Goal: Information Seeking & Learning: Learn about a topic

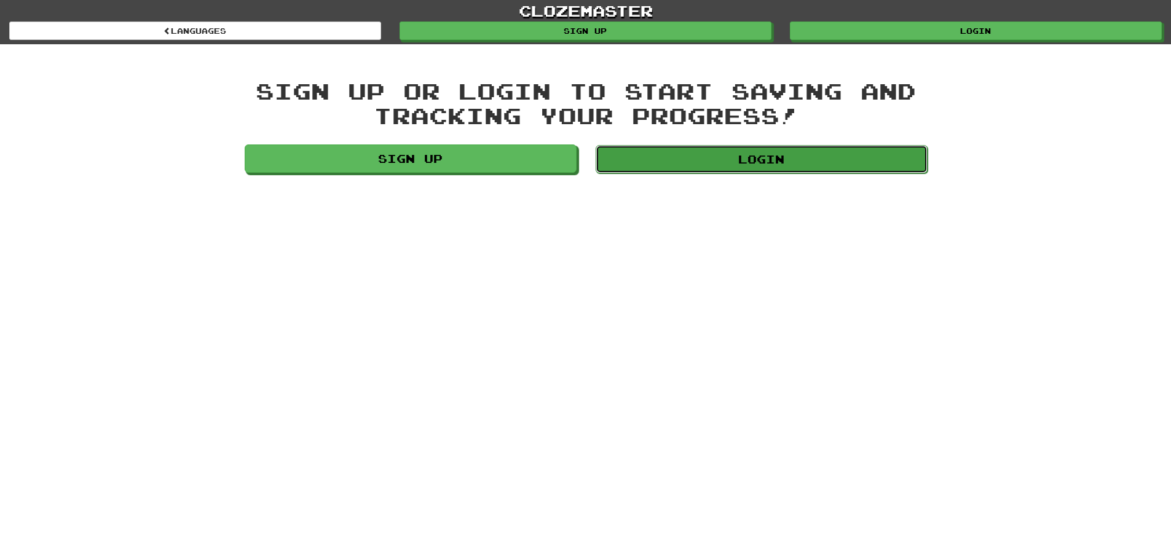
click at [654, 151] on link "Login" at bounding box center [762, 159] width 332 height 28
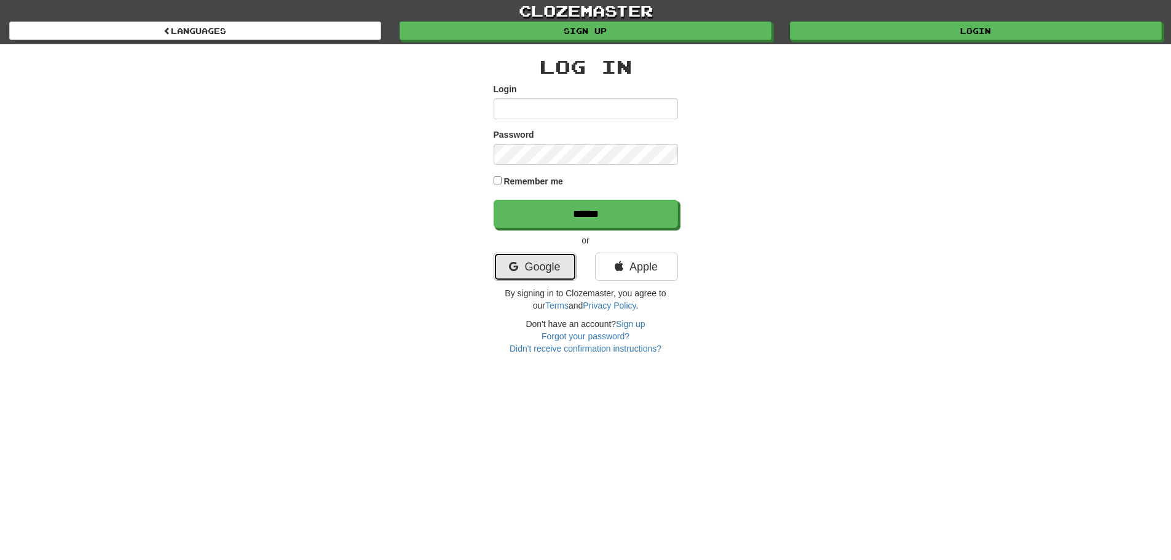
drag, startPoint x: 559, startPoint y: 267, endPoint x: 555, endPoint y: 275, distance: 8.2
click at [558, 267] on link "Google" at bounding box center [535, 267] width 83 height 28
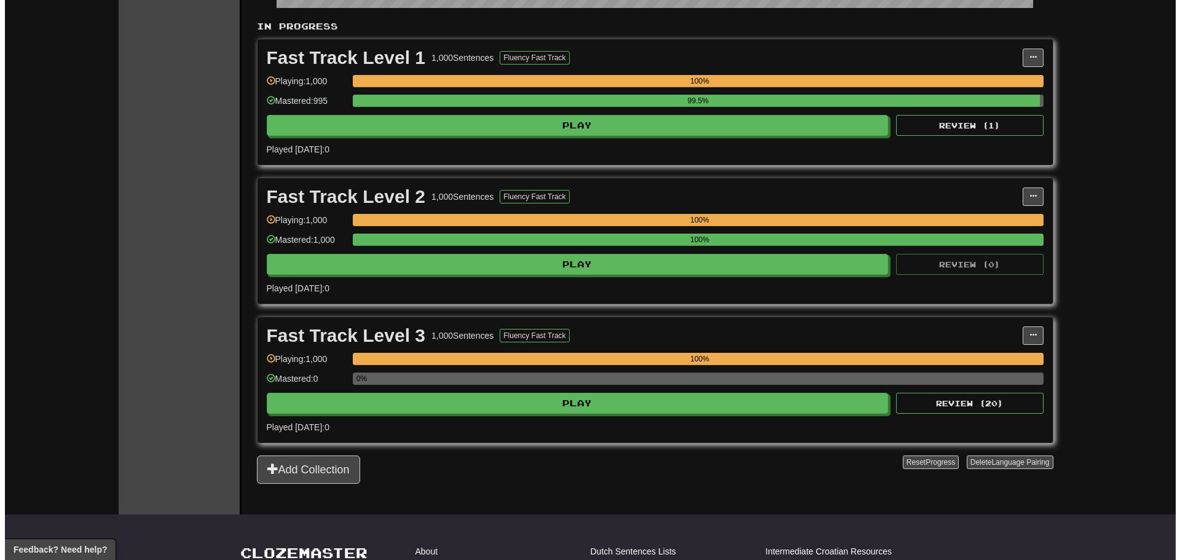
scroll to position [246, 0]
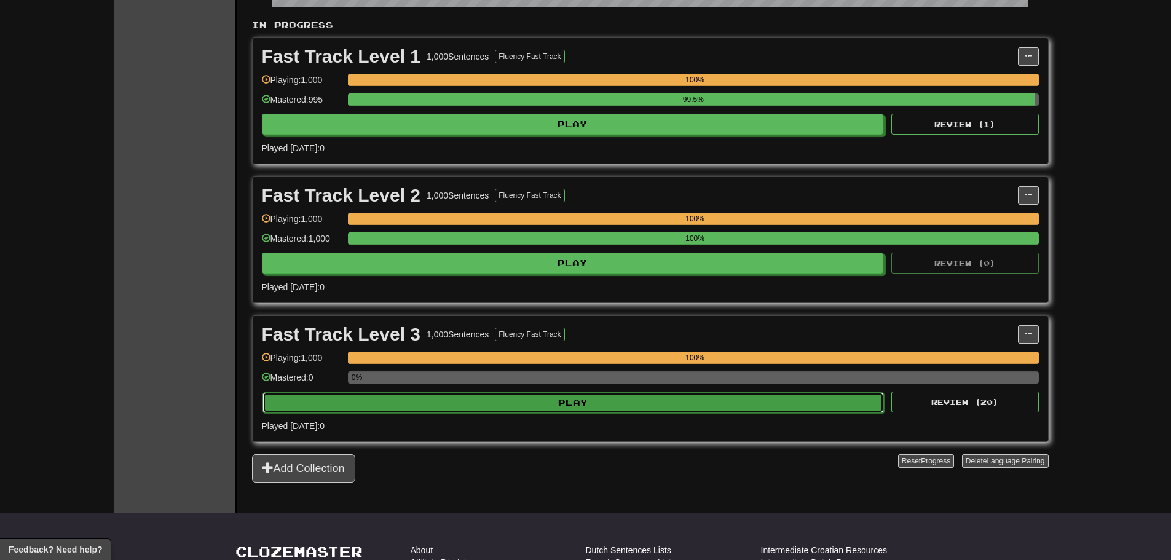
click at [552, 404] on button "Play" at bounding box center [573, 402] width 622 height 21
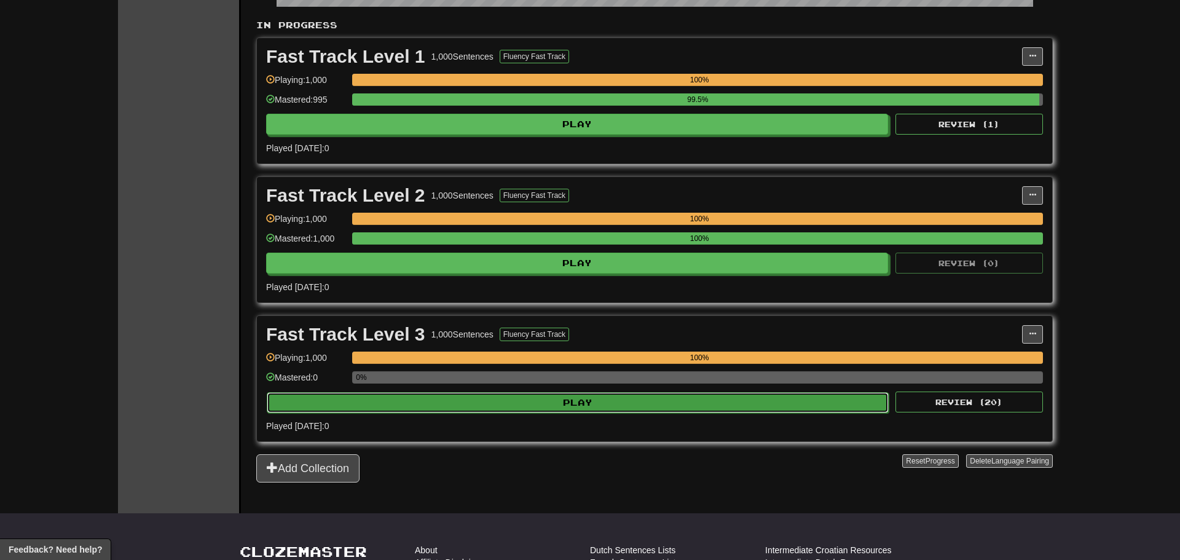
select select "********"
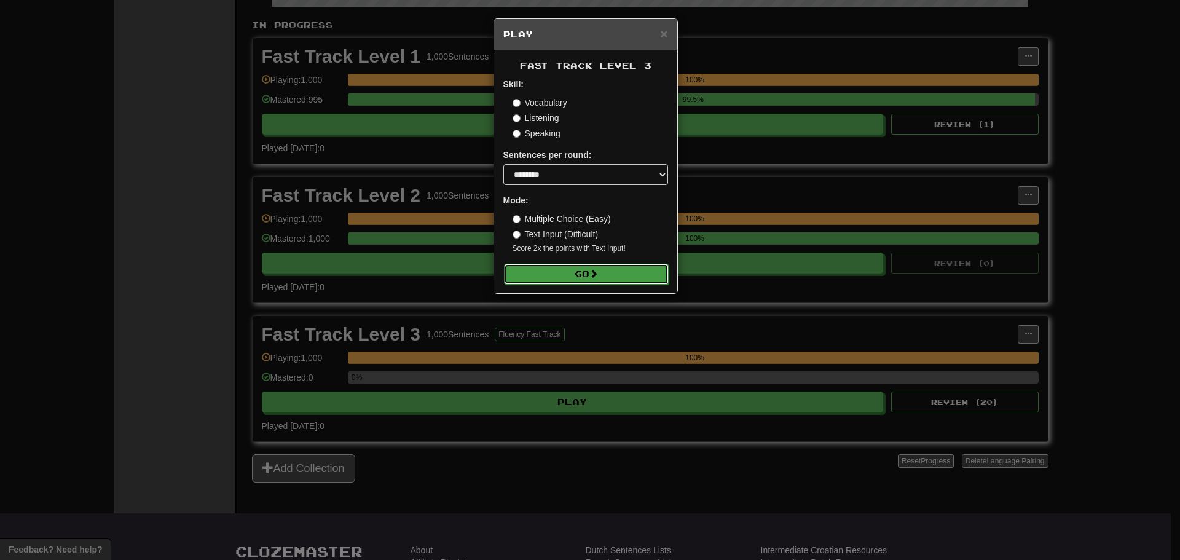
click at [559, 279] on button "Go" at bounding box center [586, 274] width 165 height 21
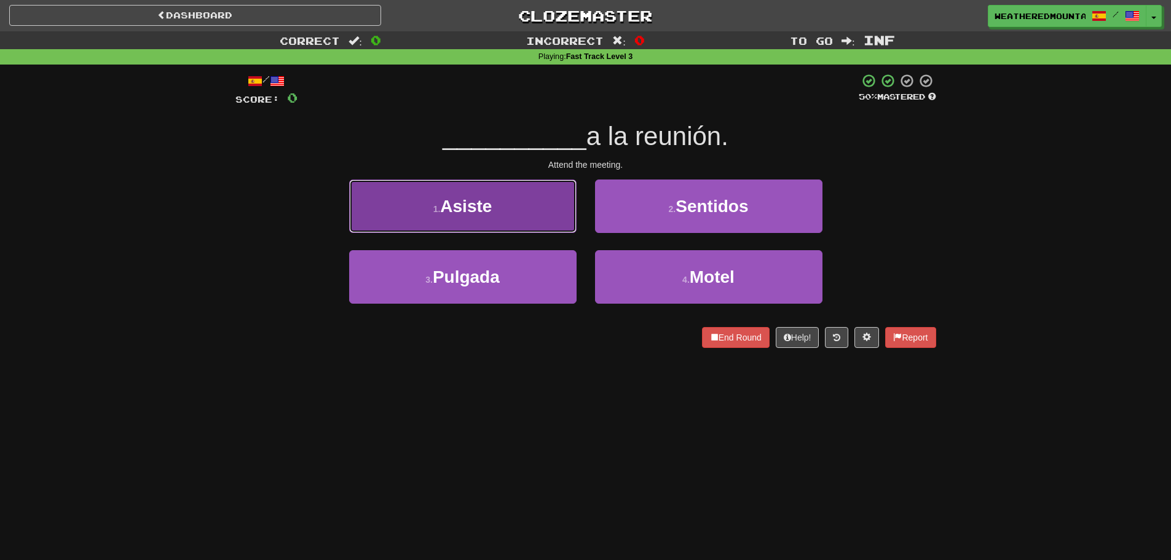
click at [568, 208] on button "1 . Asiste" at bounding box center [462, 205] width 227 height 53
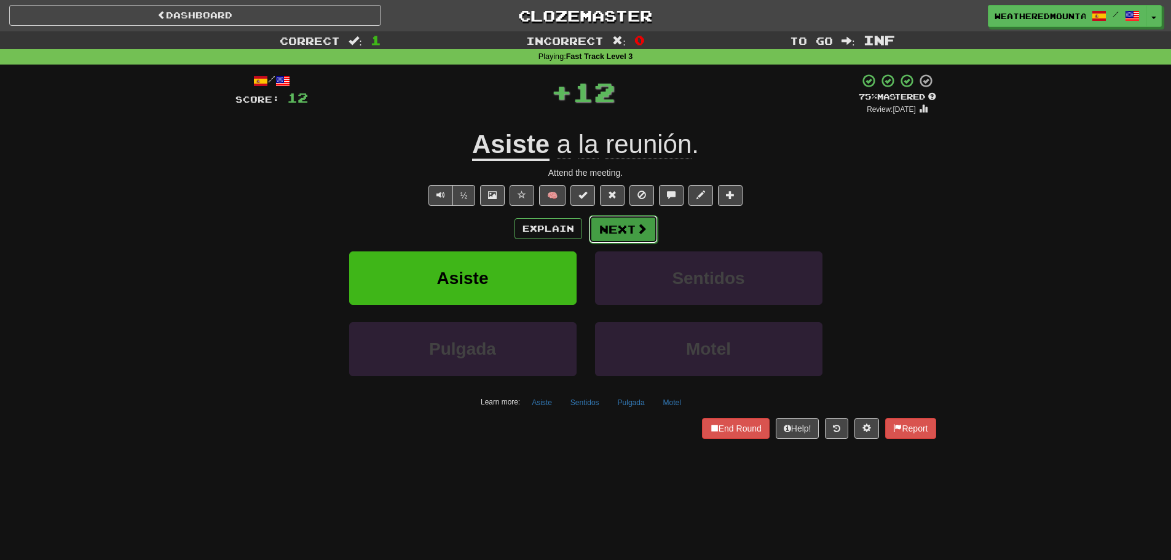
click at [620, 233] on button "Next" at bounding box center [623, 229] width 69 height 28
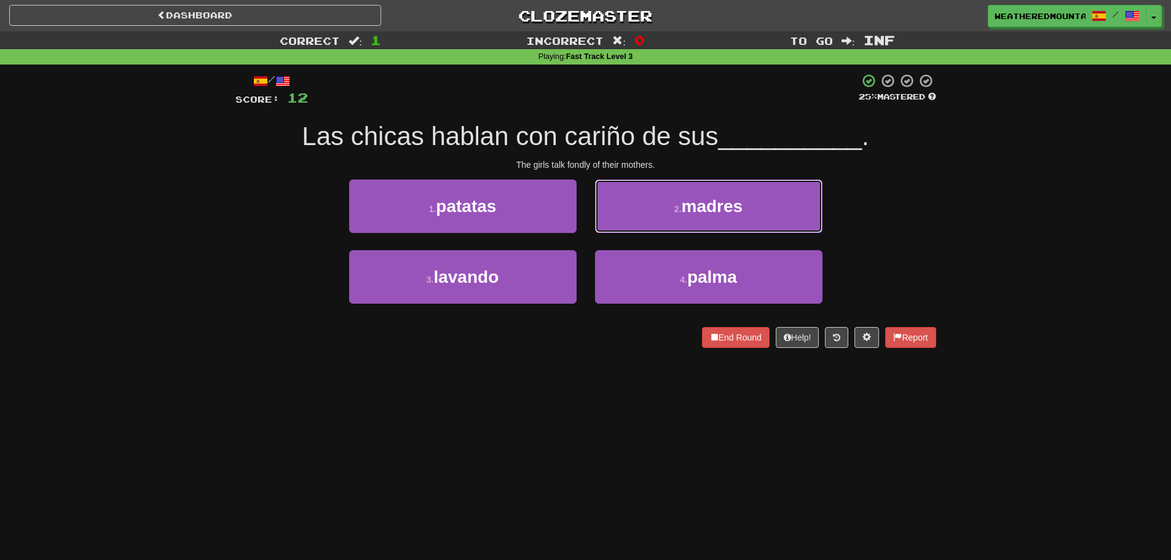
drag, startPoint x: 617, startPoint y: 232, endPoint x: 621, endPoint y: 237, distance: 6.5
click at [620, 234] on div "2 . madres" at bounding box center [709, 214] width 246 height 71
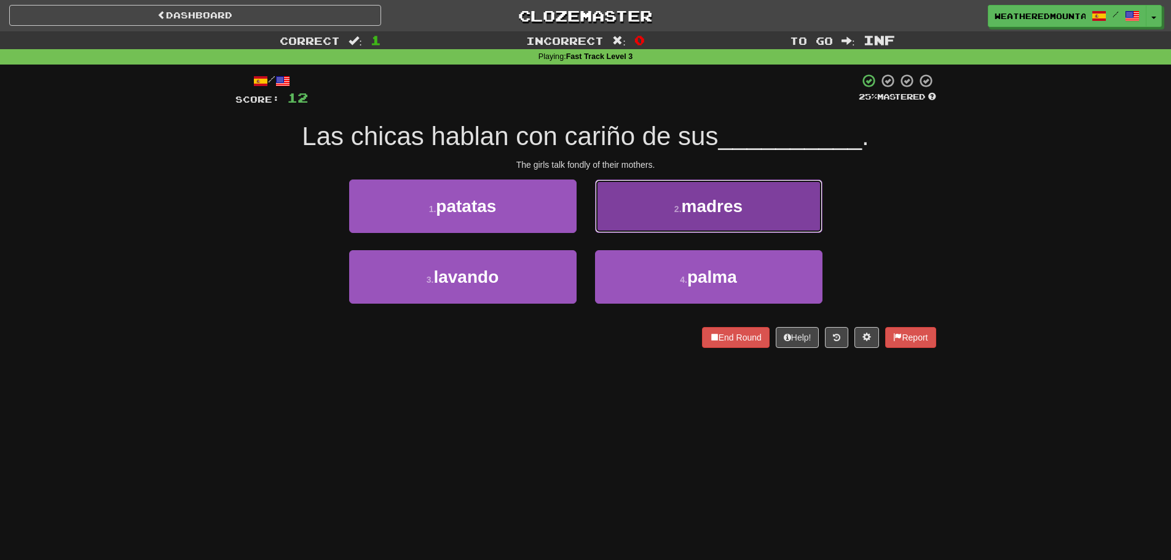
click at [610, 223] on button "2 . madres" at bounding box center [708, 205] width 227 height 53
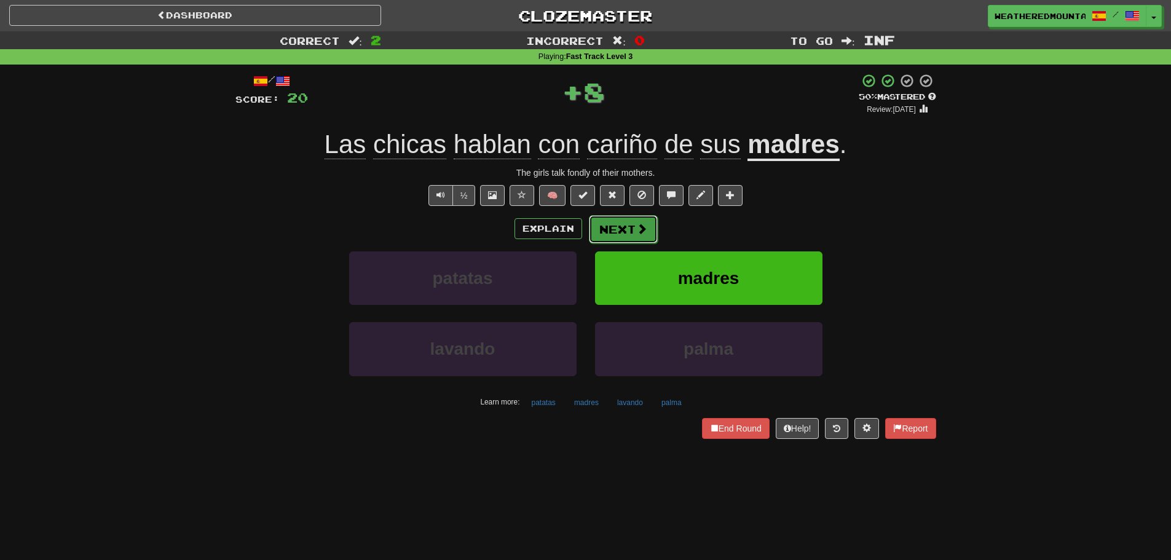
click at [602, 227] on button "Next" at bounding box center [623, 229] width 69 height 28
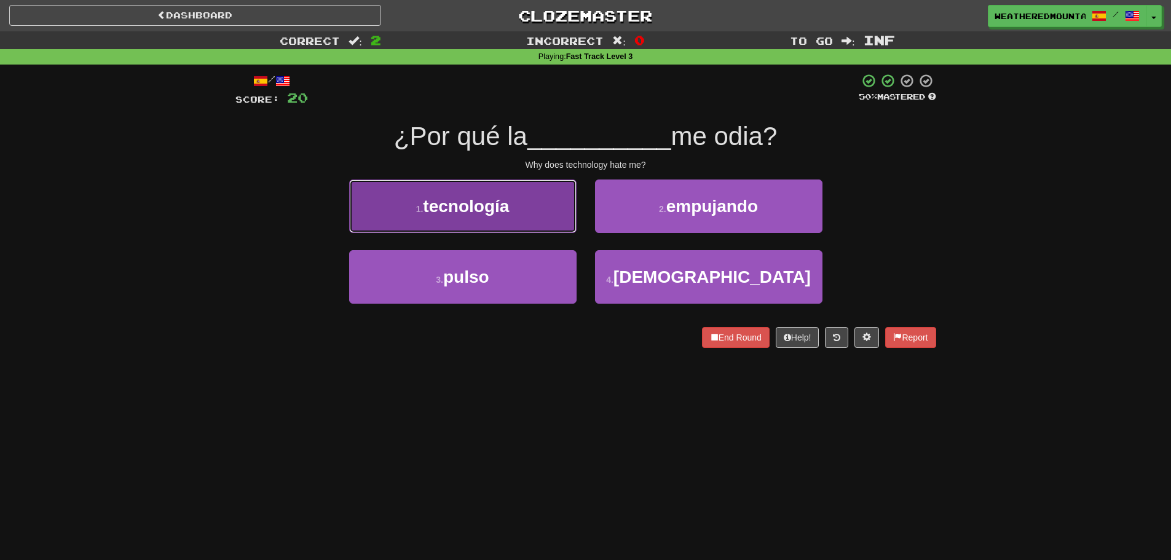
click at [573, 223] on button "1 . tecnología" at bounding box center [462, 205] width 227 height 53
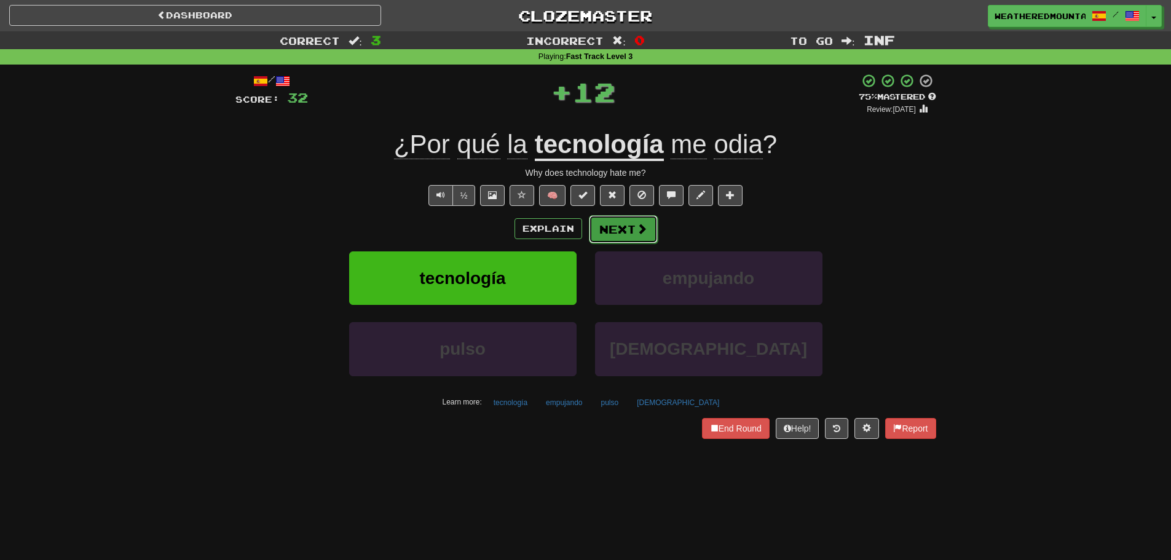
click at [618, 218] on button "Next" at bounding box center [623, 229] width 69 height 28
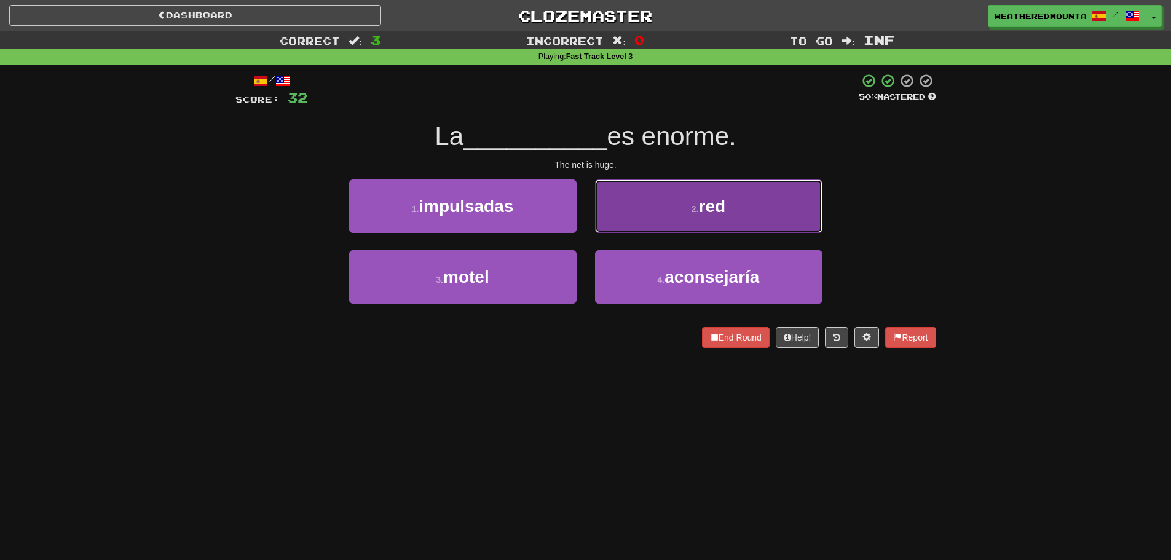
click at [618, 226] on button "2 . red" at bounding box center [708, 205] width 227 height 53
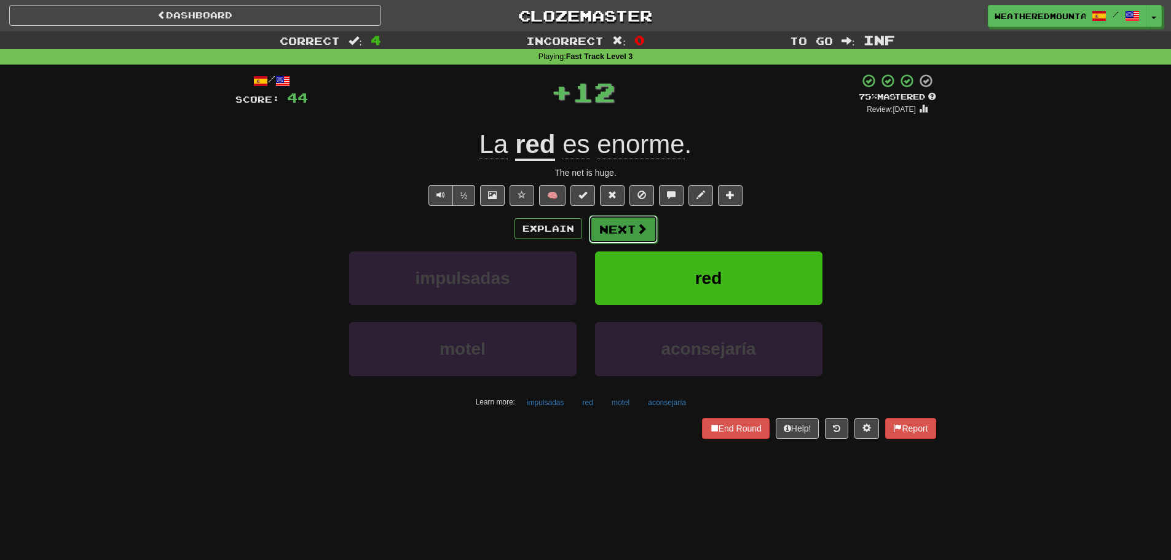
click at [613, 219] on button "Next" at bounding box center [623, 229] width 69 height 28
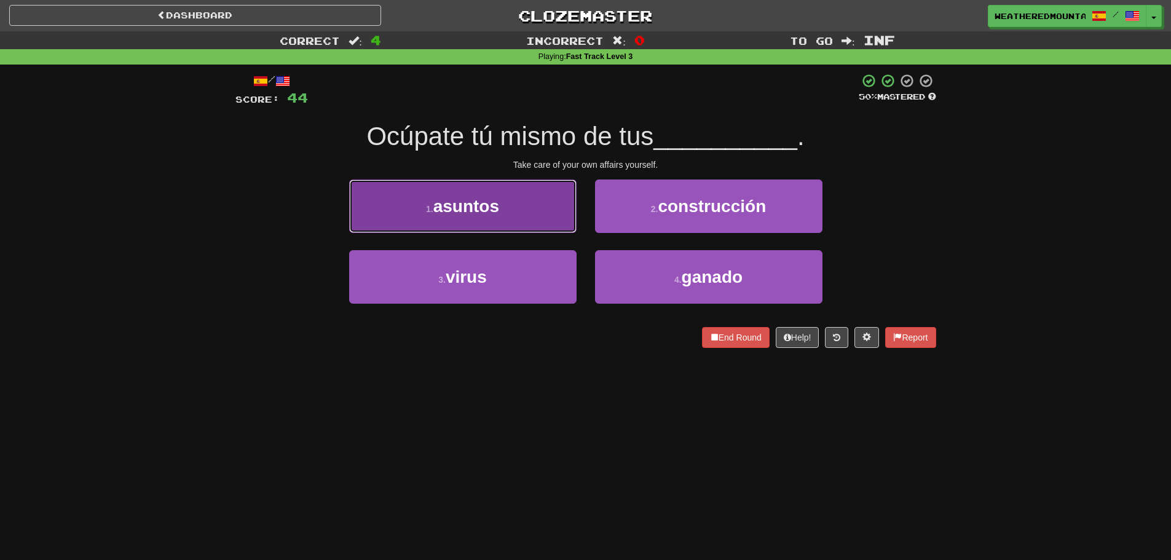
click at [562, 227] on button "1 . asuntos" at bounding box center [462, 205] width 227 height 53
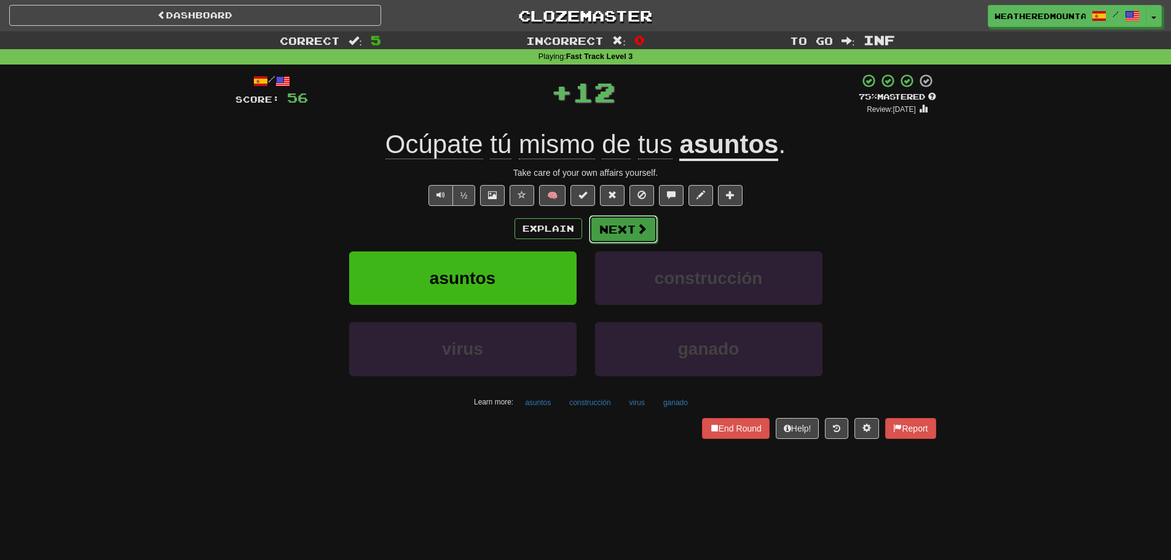
click at [597, 223] on button "Next" at bounding box center [623, 229] width 69 height 28
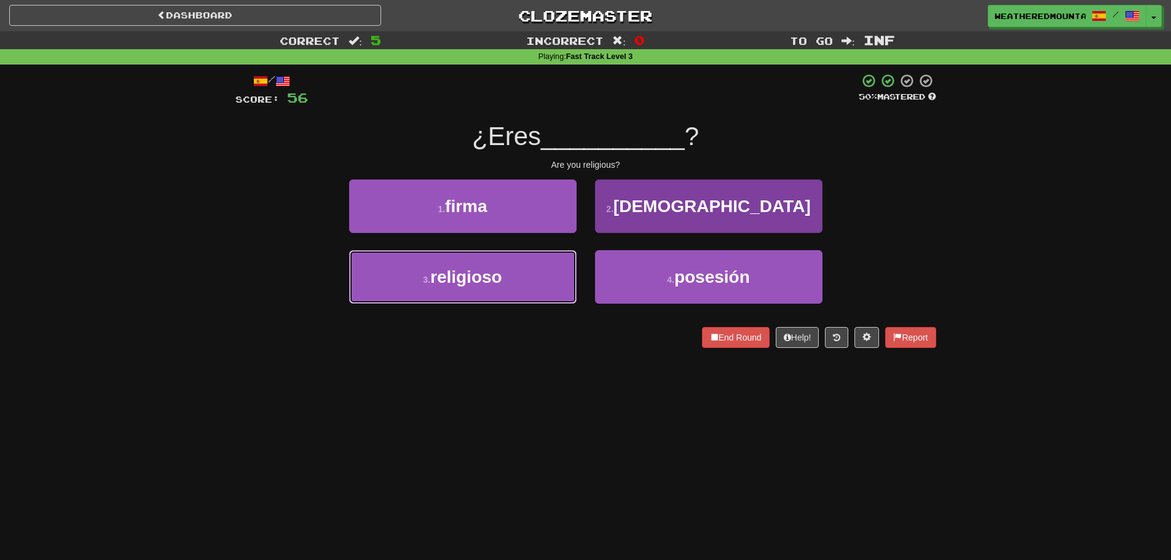
drag, startPoint x: 565, startPoint y: 266, endPoint x: 604, endPoint y: 254, distance: 39.7
click at [565, 266] on button "3 . religioso" at bounding box center [462, 276] width 227 height 53
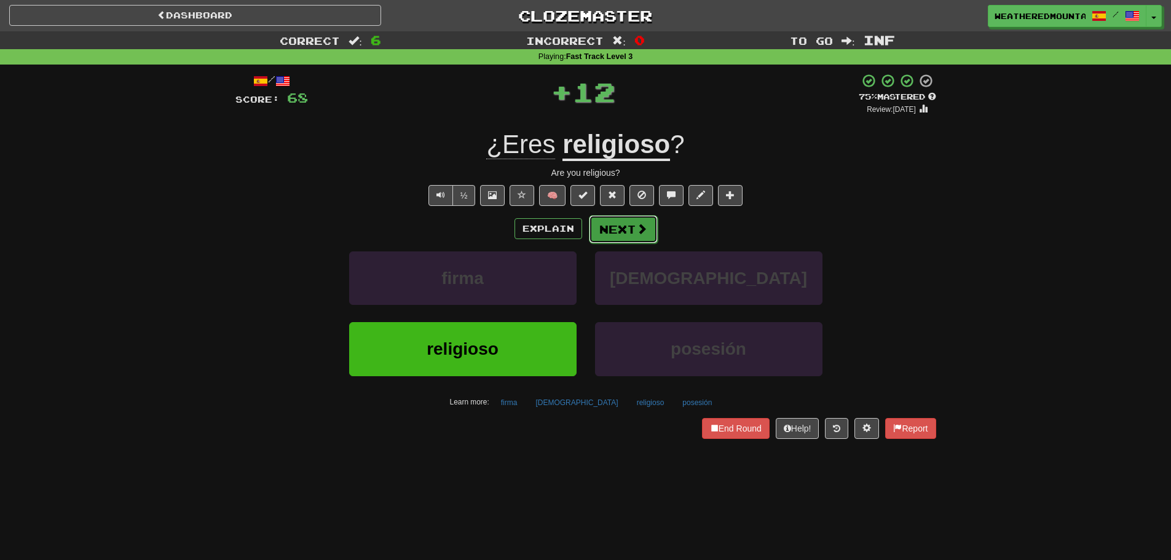
click at [621, 232] on button "Next" at bounding box center [623, 229] width 69 height 28
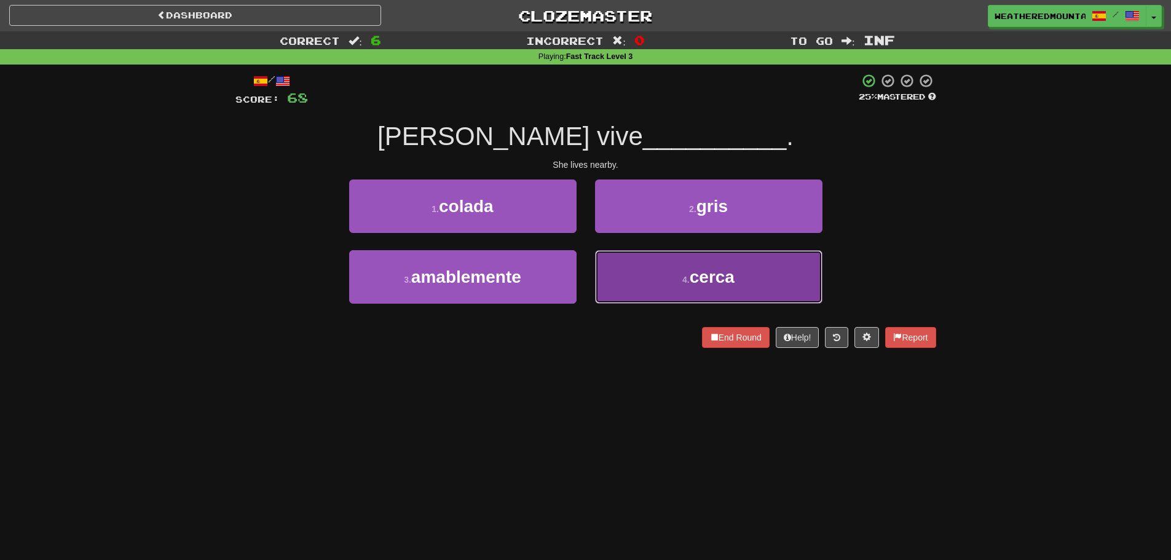
click at [623, 267] on button "4 . cerca" at bounding box center [708, 276] width 227 height 53
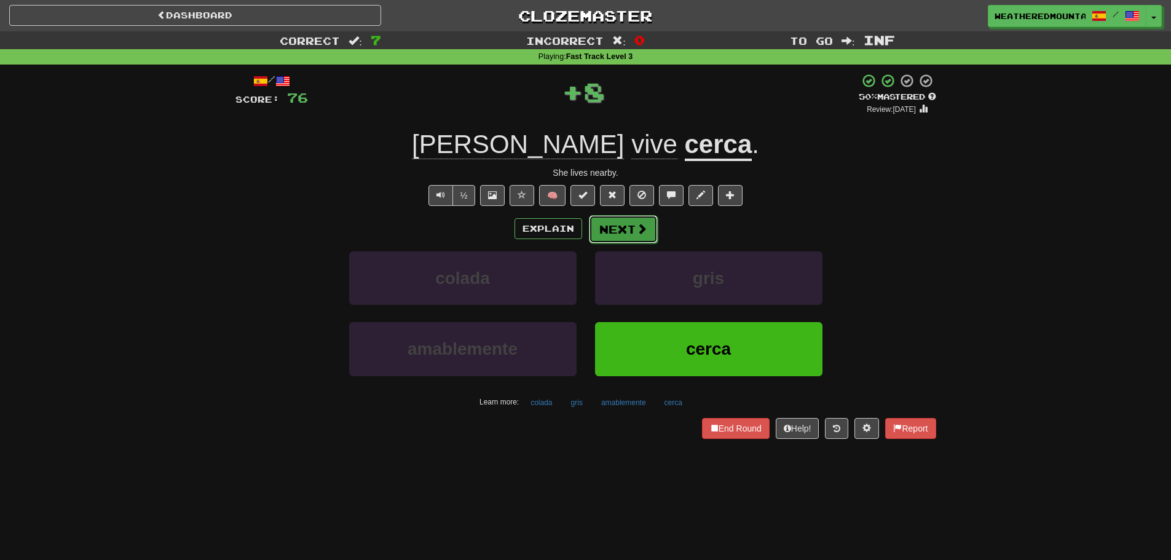
click at [615, 233] on button "Next" at bounding box center [623, 229] width 69 height 28
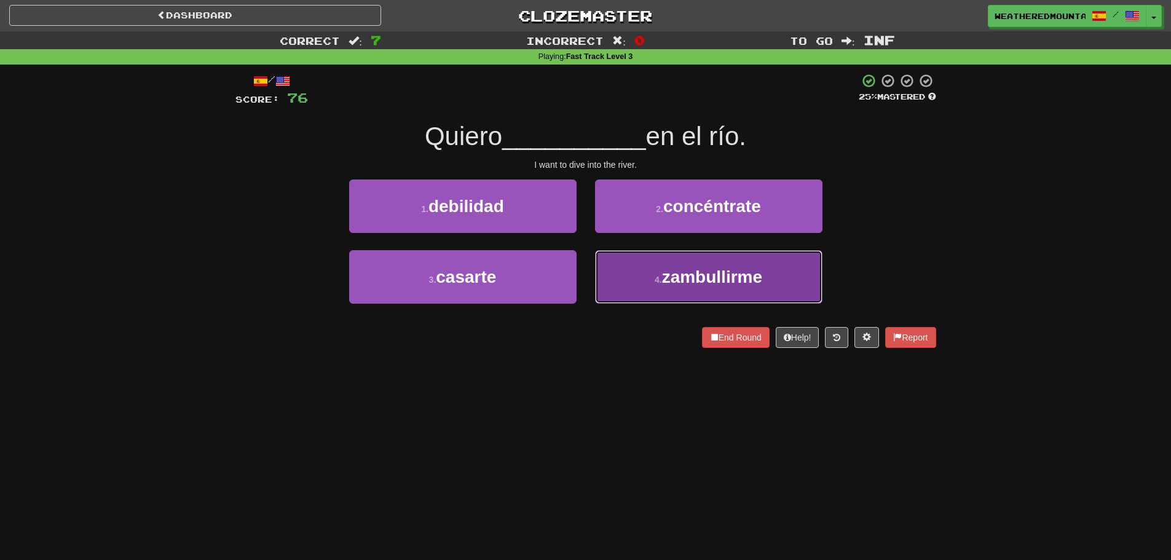
click at [658, 283] on small "4 ." at bounding box center [658, 280] width 7 height 10
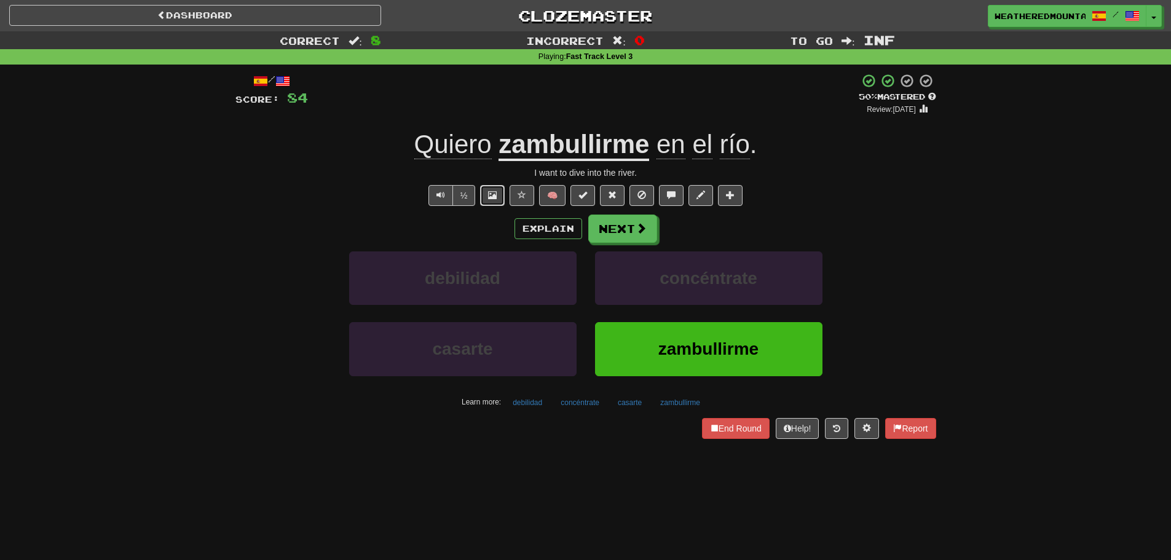
click at [492, 195] on span at bounding box center [492, 195] width 9 height 9
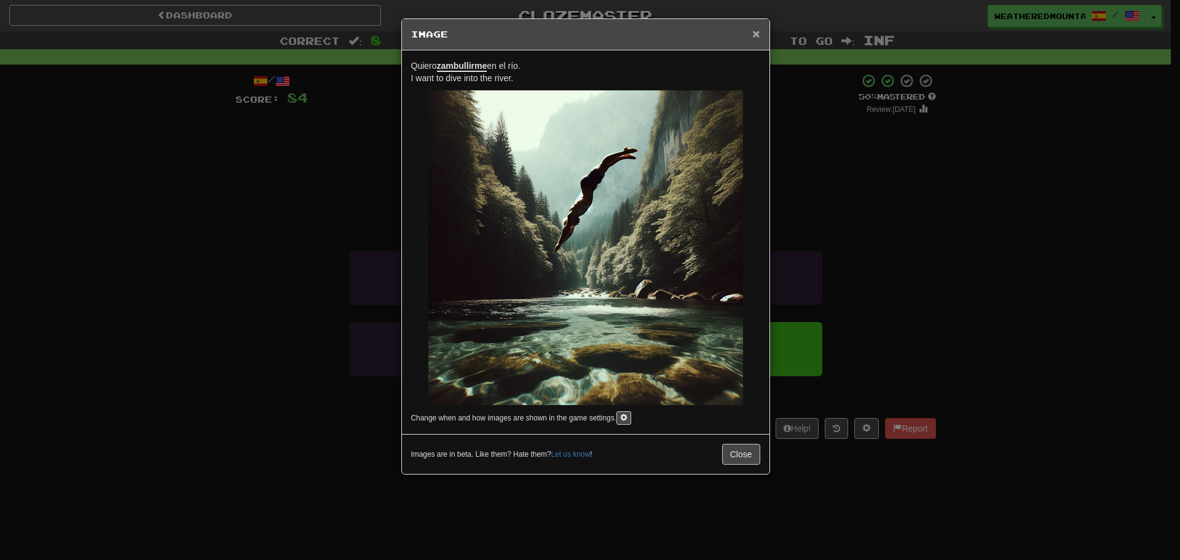
click at [756, 33] on span "×" at bounding box center [755, 33] width 7 height 14
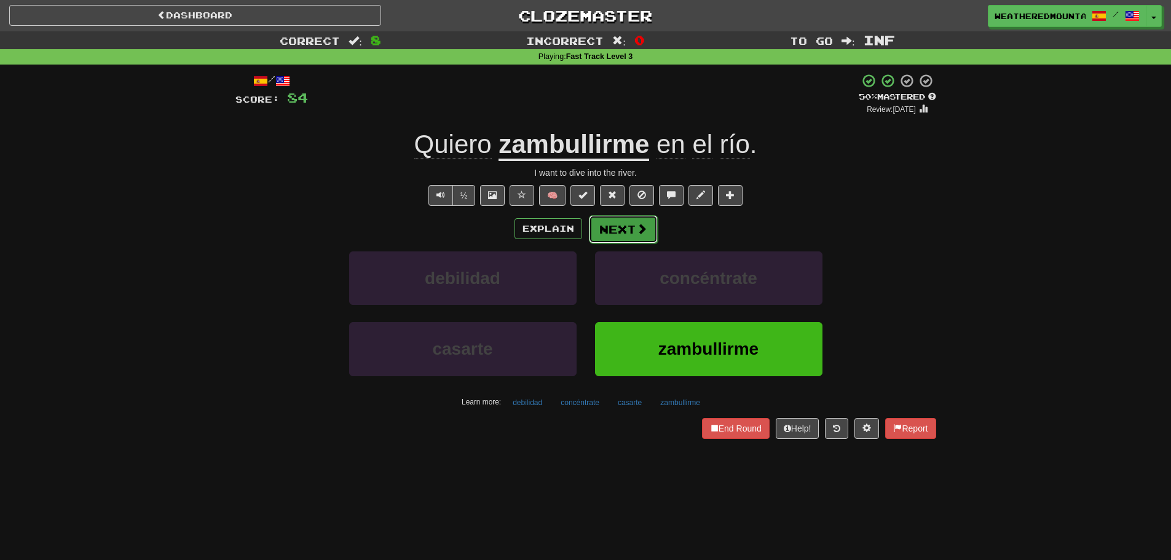
click at [637, 241] on button "Next" at bounding box center [623, 229] width 69 height 28
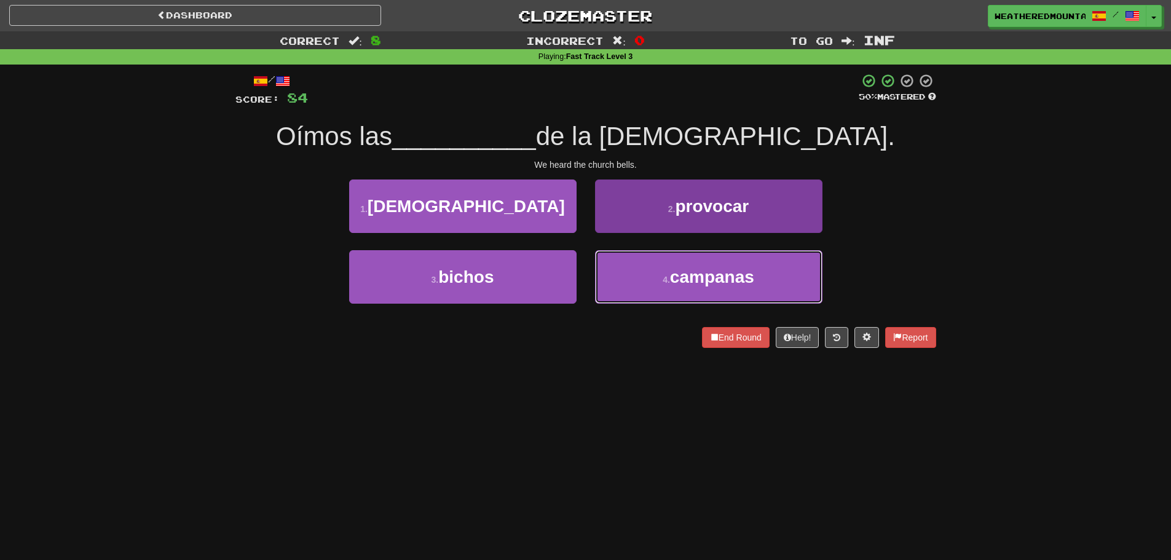
click at [695, 284] on span "campanas" at bounding box center [712, 276] width 84 height 19
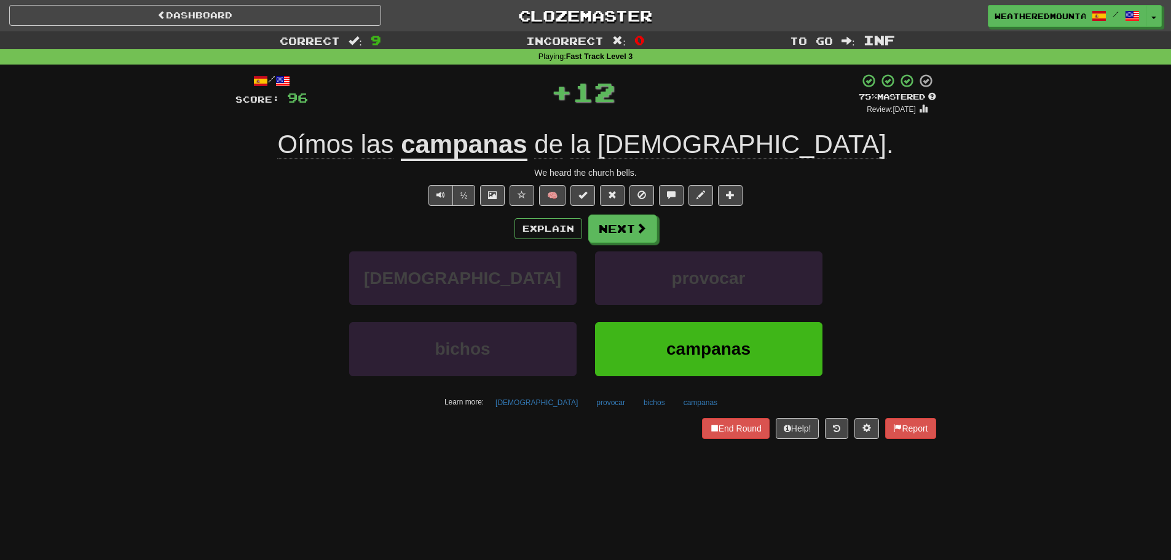
click at [618, 207] on div "/ Score: 96 + 12 75 % Mastered Review: 2025-10-20 Oímos las campanas de la igle…" at bounding box center [585, 255] width 701 height 365
click at [620, 208] on div "/ Score: 96 + 12 75 % Mastered Review: 2025-10-20 Oímos las campanas de la igle…" at bounding box center [585, 255] width 701 height 365
click at [620, 223] on button "Next" at bounding box center [623, 229] width 69 height 28
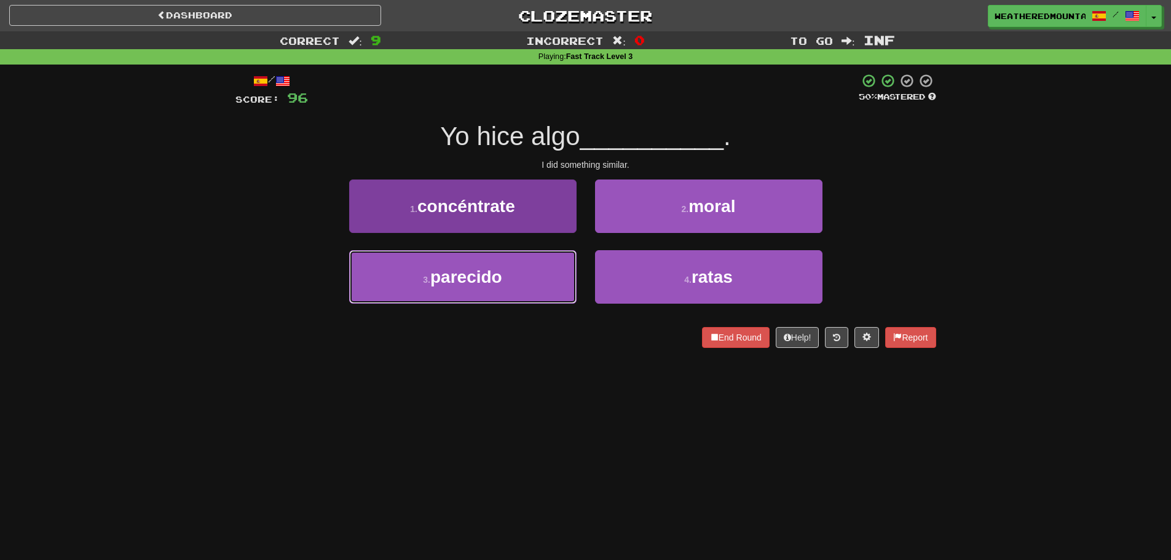
drag, startPoint x: 556, startPoint y: 283, endPoint x: 562, endPoint y: 280, distance: 6.6
click at [557, 282] on button "3 . parecido" at bounding box center [462, 276] width 227 height 53
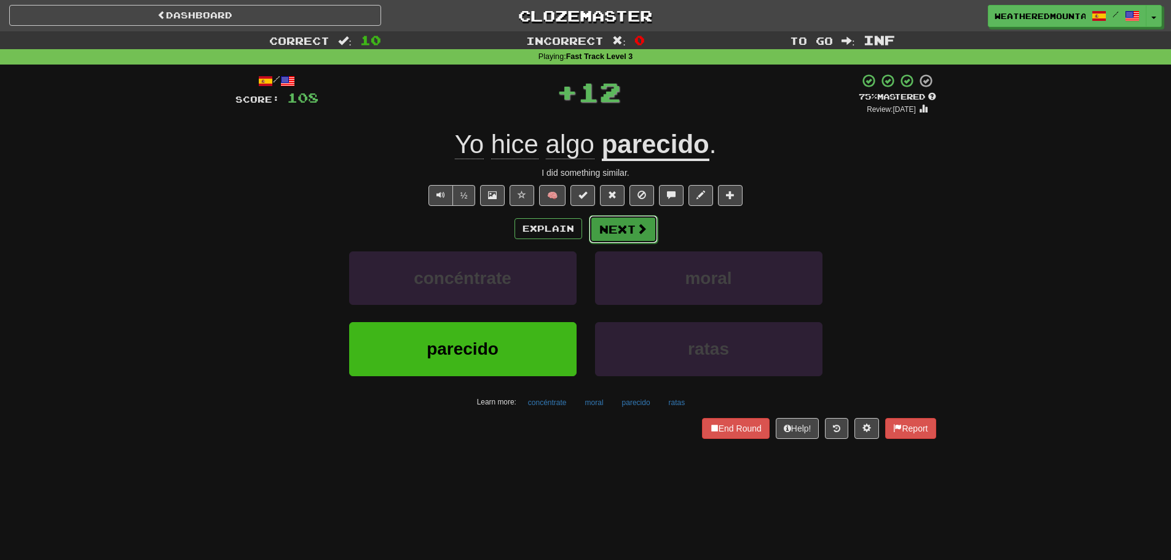
click at [632, 224] on button "Next" at bounding box center [623, 229] width 69 height 28
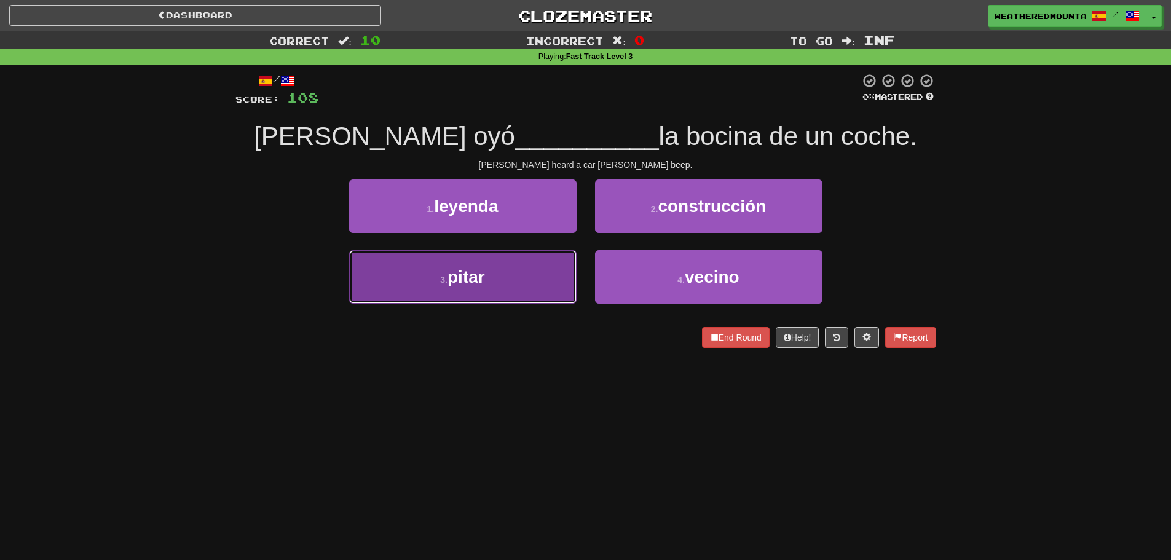
click at [530, 293] on button "3 . pitar" at bounding box center [462, 276] width 227 height 53
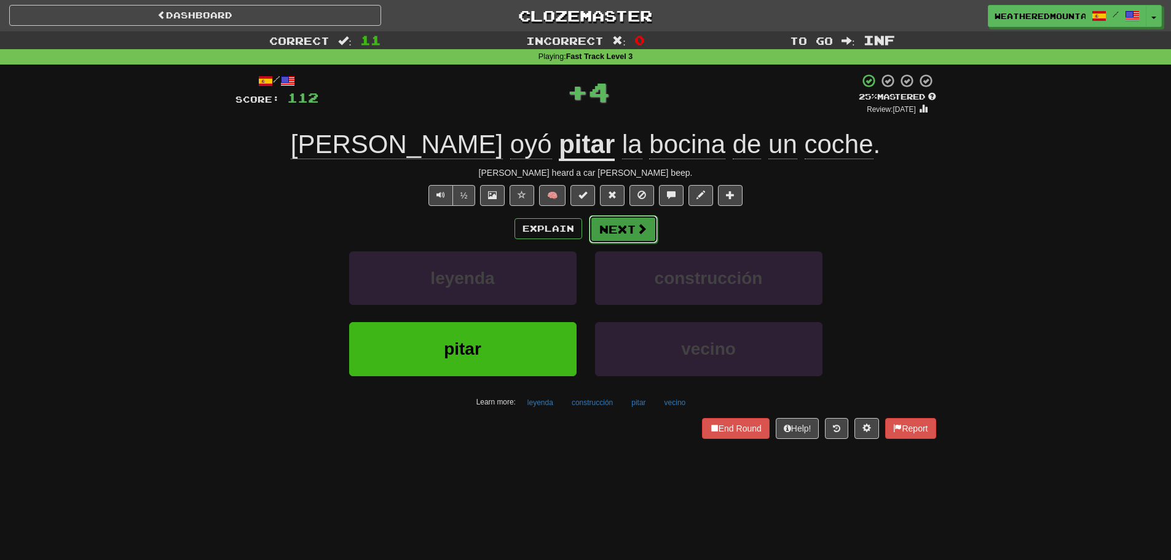
click at [627, 237] on button "Next" at bounding box center [623, 229] width 69 height 28
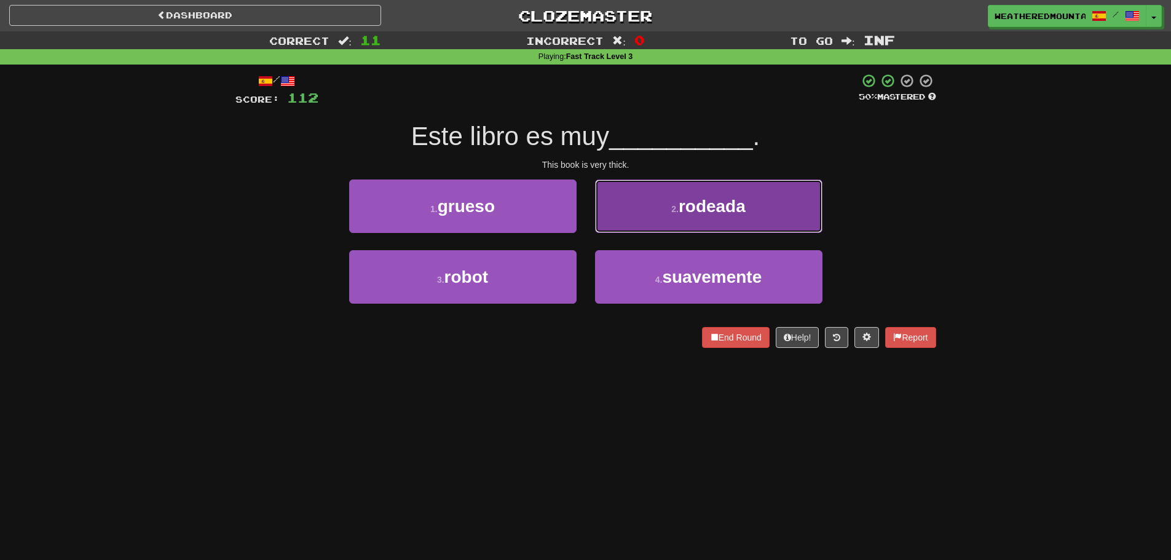
click at [602, 207] on button "2 . rodeada" at bounding box center [708, 205] width 227 height 53
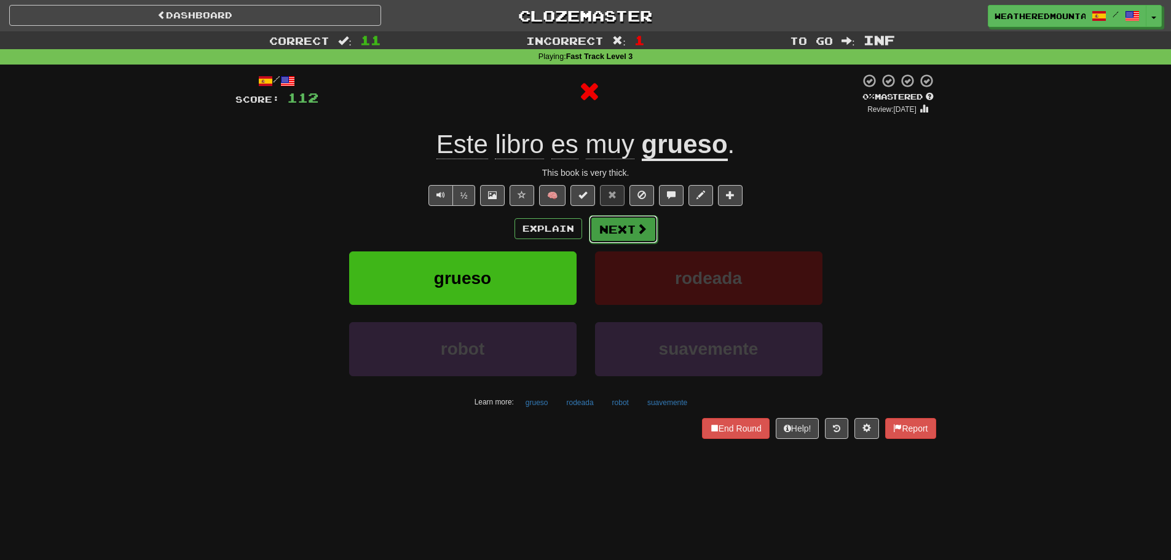
click at [613, 224] on button "Next" at bounding box center [623, 229] width 69 height 28
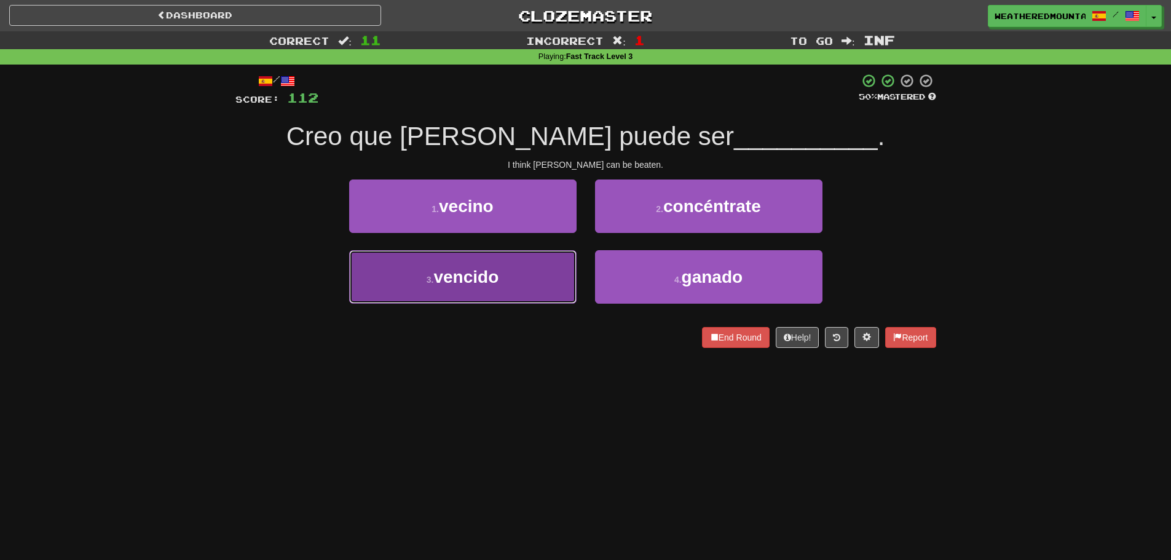
click at [562, 274] on button "3 . vencido" at bounding box center [462, 276] width 227 height 53
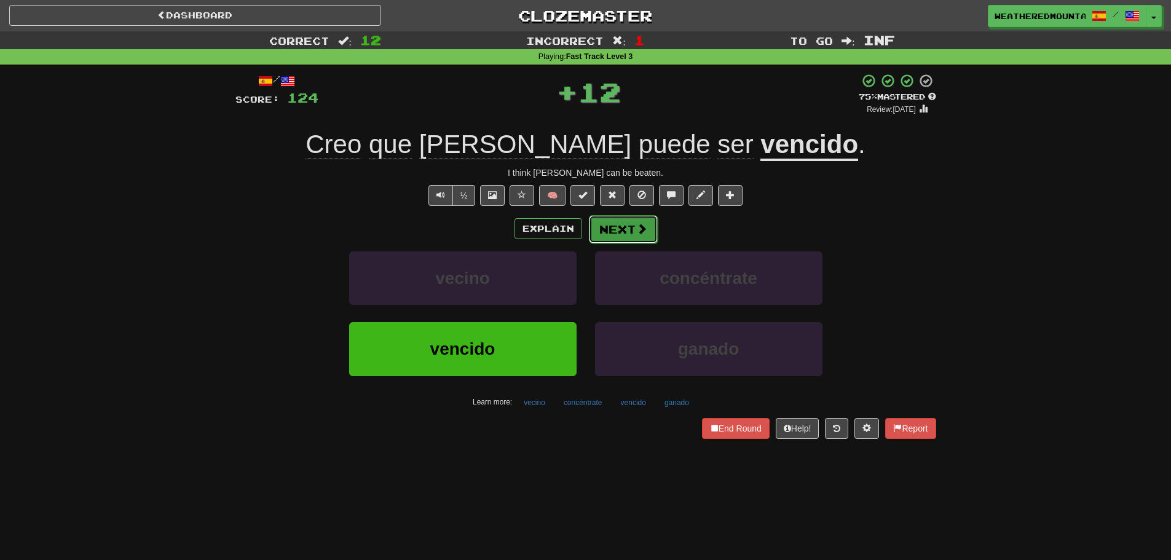
click at [605, 231] on button "Next" at bounding box center [623, 229] width 69 height 28
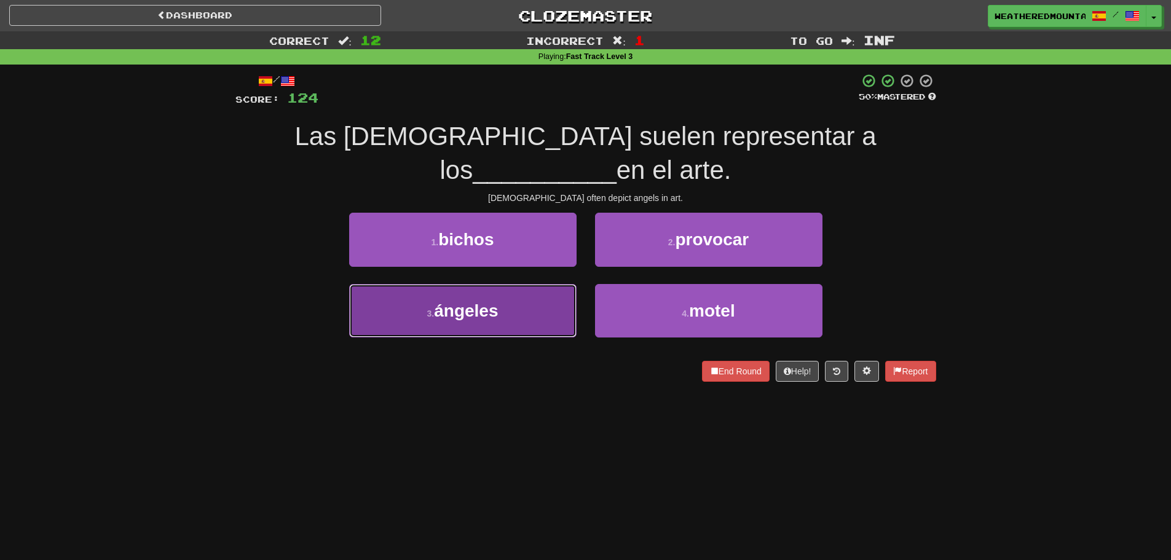
click at [555, 284] on button "3 . ángeles" at bounding box center [462, 310] width 227 height 53
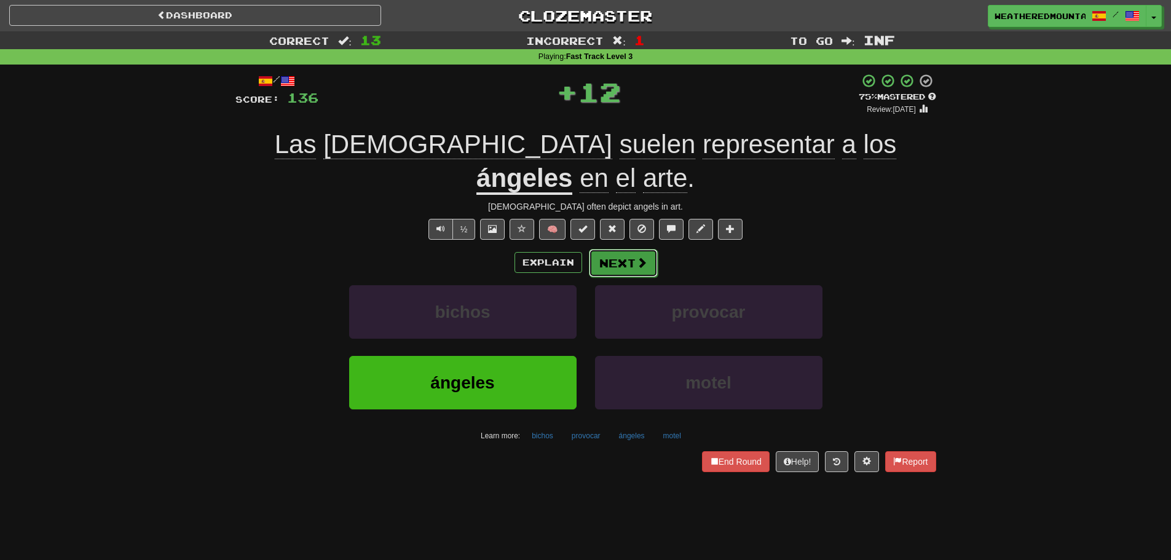
click at [626, 249] on button "Next" at bounding box center [623, 263] width 69 height 28
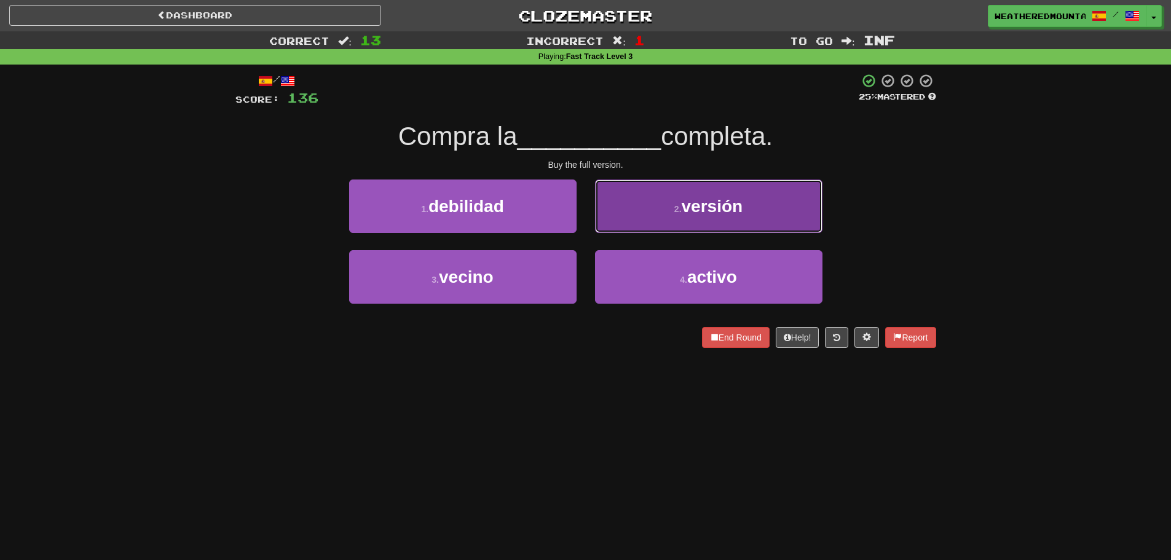
click at [637, 209] on button "2 . versión" at bounding box center [708, 205] width 227 height 53
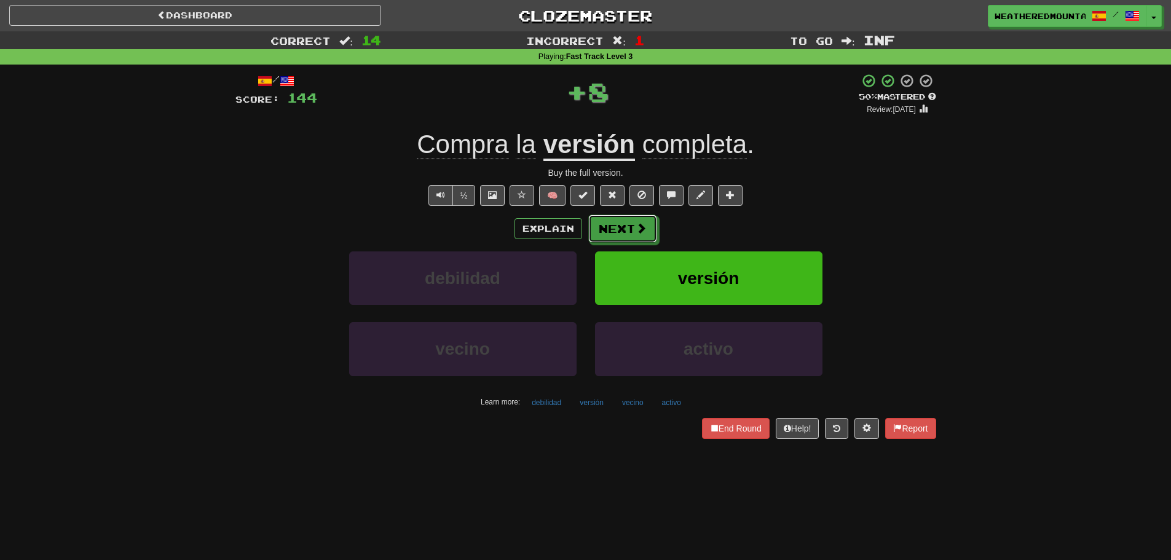
click at [607, 230] on button "Next" at bounding box center [622, 229] width 69 height 28
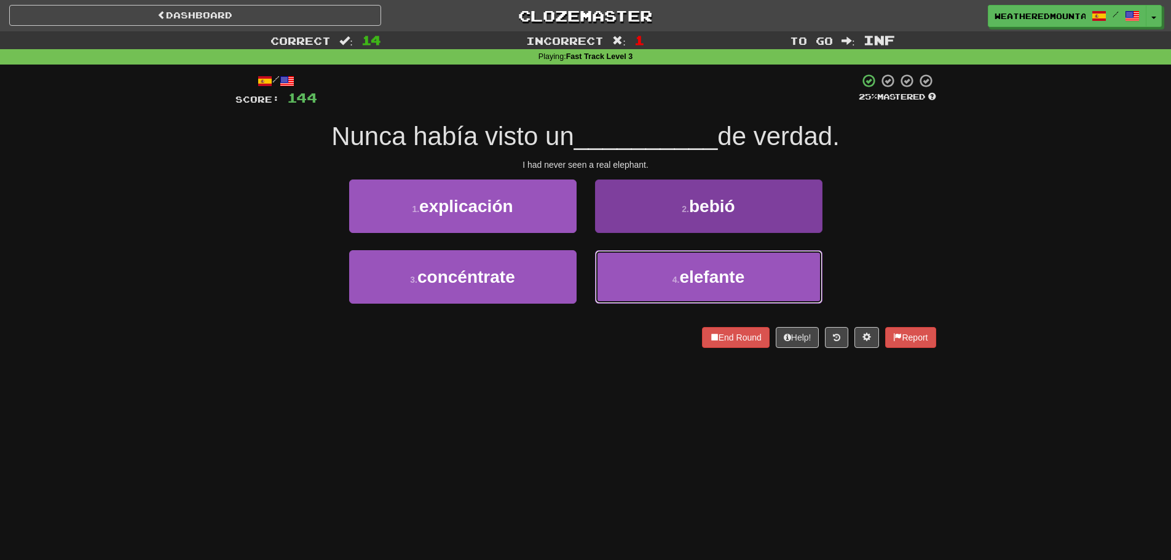
click at [629, 272] on button "4 . elefante" at bounding box center [708, 276] width 227 height 53
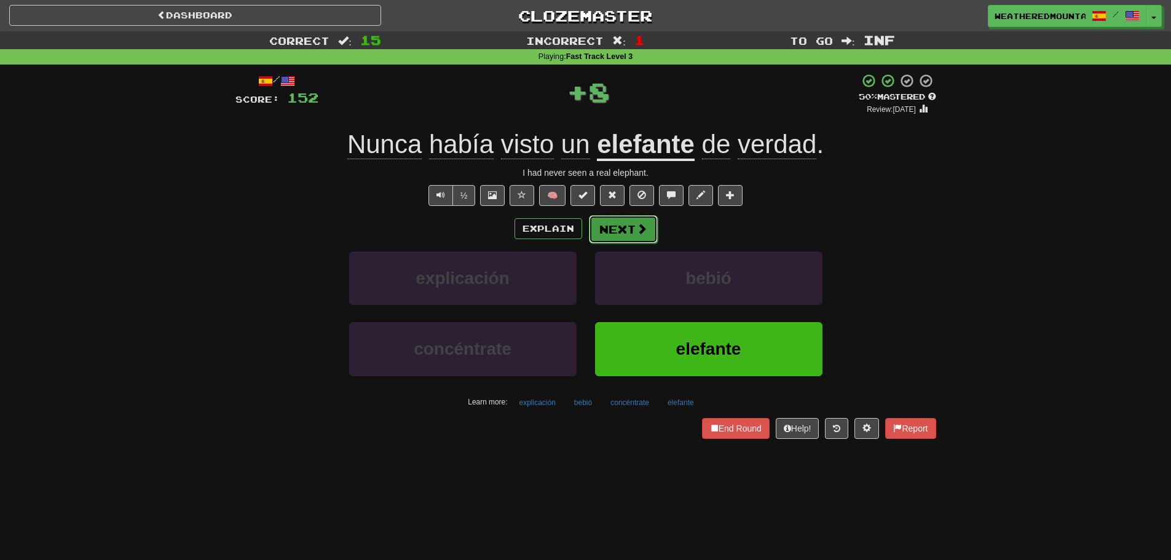
click at [612, 232] on button "Next" at bounding box center [623, 229] width 69 height 28
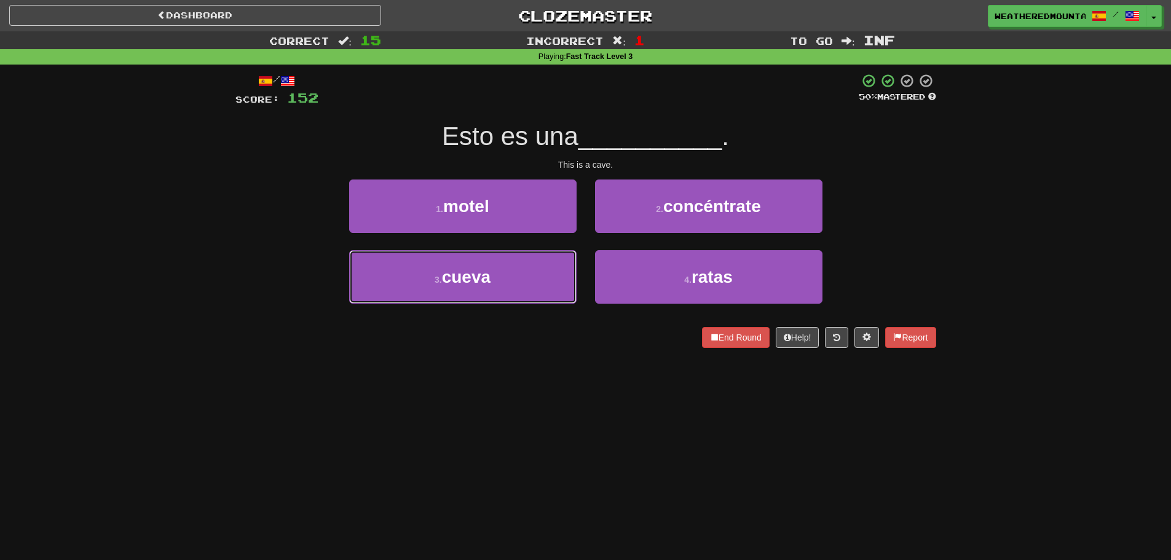
drag, startPoint x: 567, startPoint y: 283, endPoint x: 587, endPoint y: 274, distance: 21.7
click at [568, 283] on button "3 . cueva" at bounding box center [462, 276] width 227 height 53
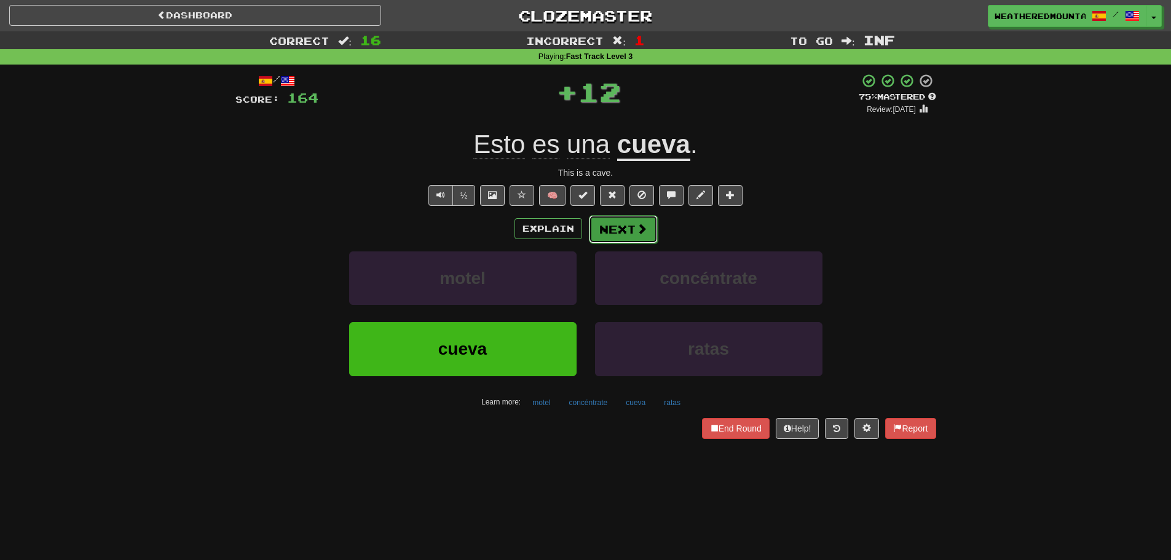
click at [620, 239] on button "Next" at bounding box center [623, 229] width 69 height 28
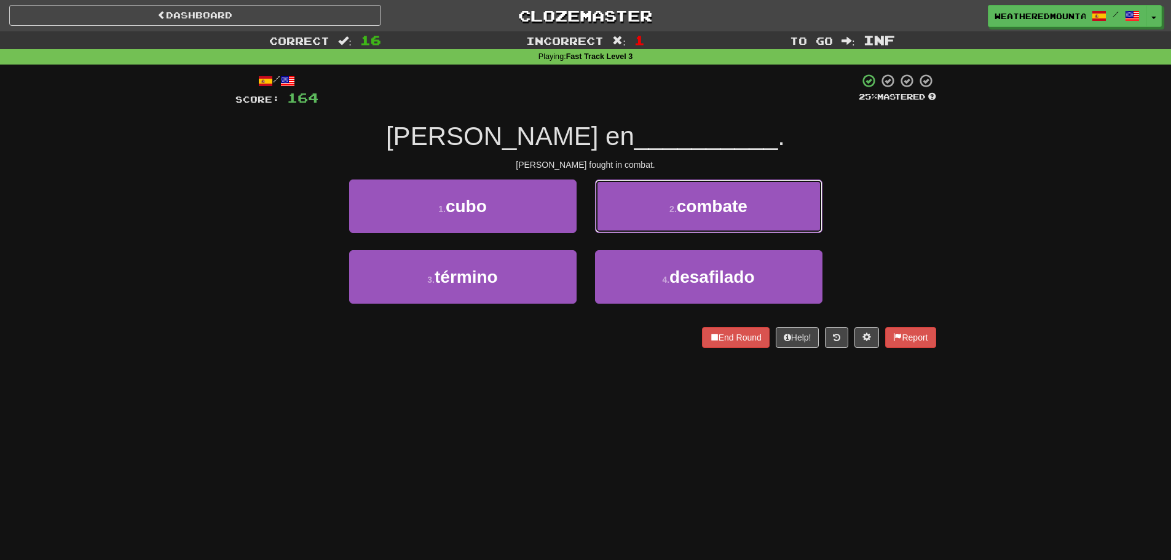
click at [614, 211] on button "2 . combate" at bounding box center [708, 205] width 227 height 53
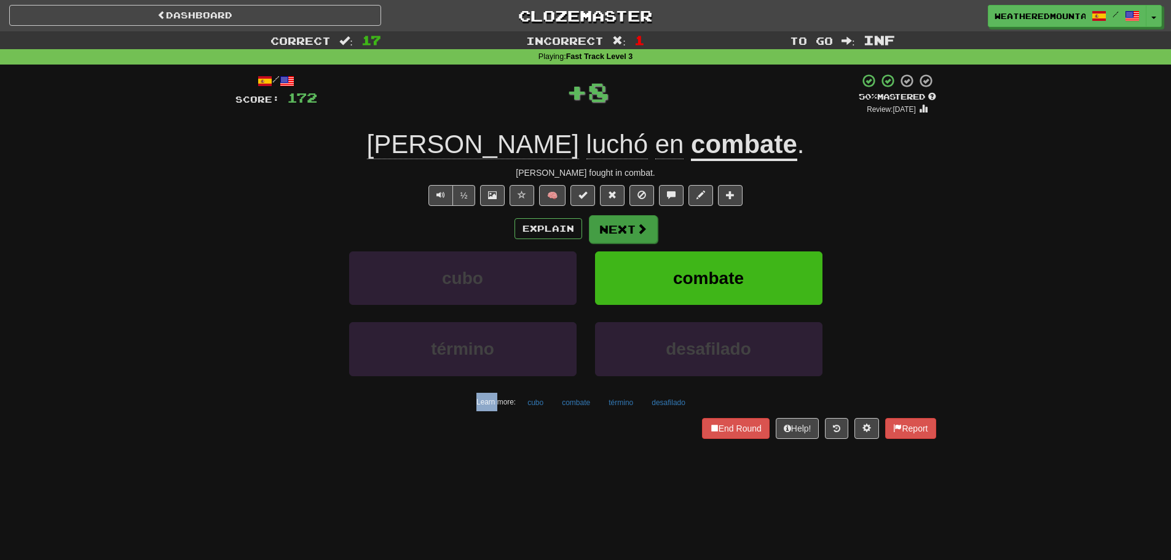
drag, startPoint x: 614, startPoint y: 211, endPoint x: 603, endPoint y: 222, distance: 15.2
click at [614, 212] on div "/ Score: 172 + 8 50 % Mastered Review: 2025-09-30 Tom luchó en combate . Tom fo…" at bounding box center [585, 255] width 701 height 365
click at [602, 224] on button "Next" at bounding box center [623, 229] width 69 height 28
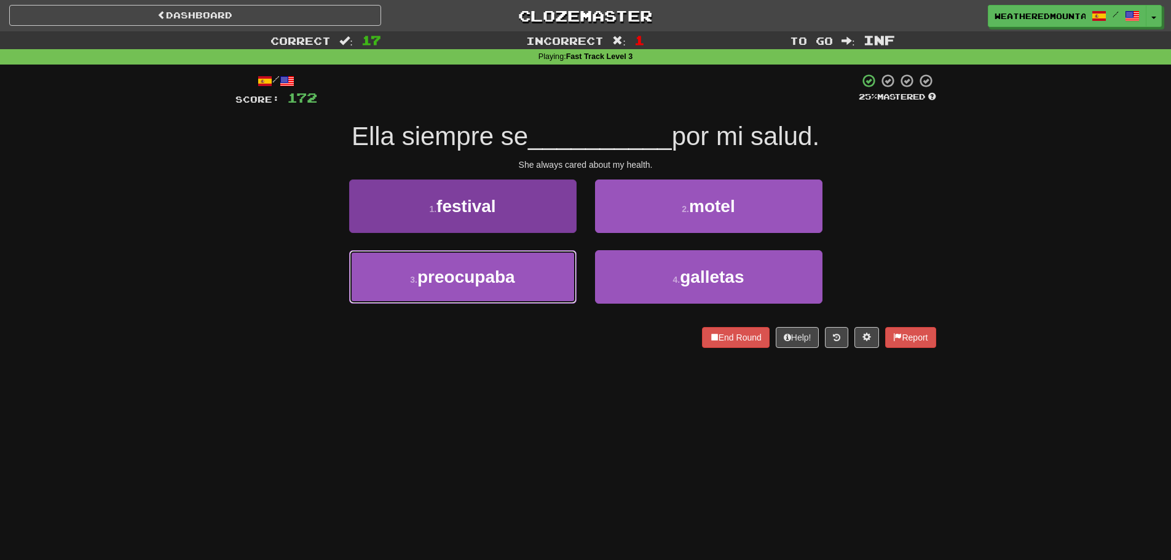
drag, startPoint x: 565, startPoint y: 288, endPoint x: 571, endPoint y: 280, distance: 9.2
click at [565, 288] on button "3 . preocupaba" at bounding box center [462, 276] width 227 height 53
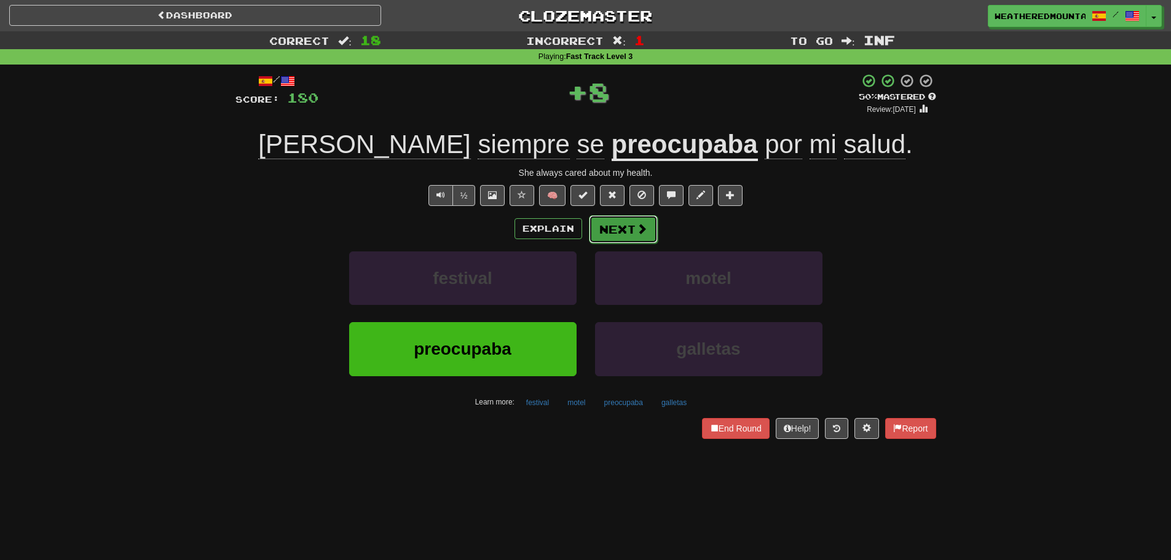
click at [612, 234] on button "Next" at bounding box center [623, 229] width 69 height 28
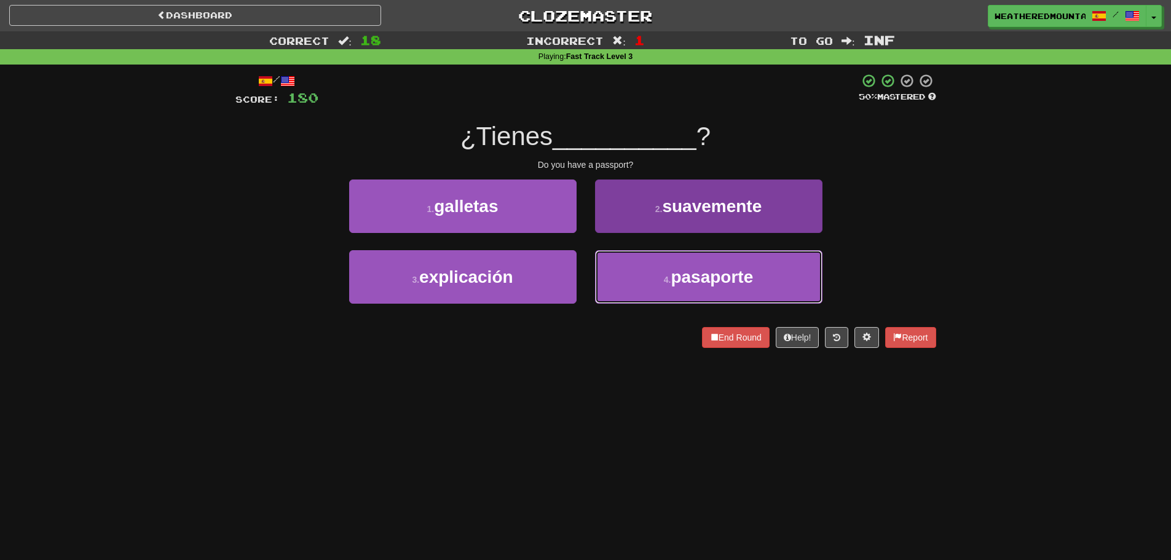
drag, startPoint x: 635, startPoint y: 270, endPoint x: 629, endPoint y: 251, distance: 20.6
click at [637, 268] on button "4 . pasaporte" at bounding box center [708, 276] width 227 height 53
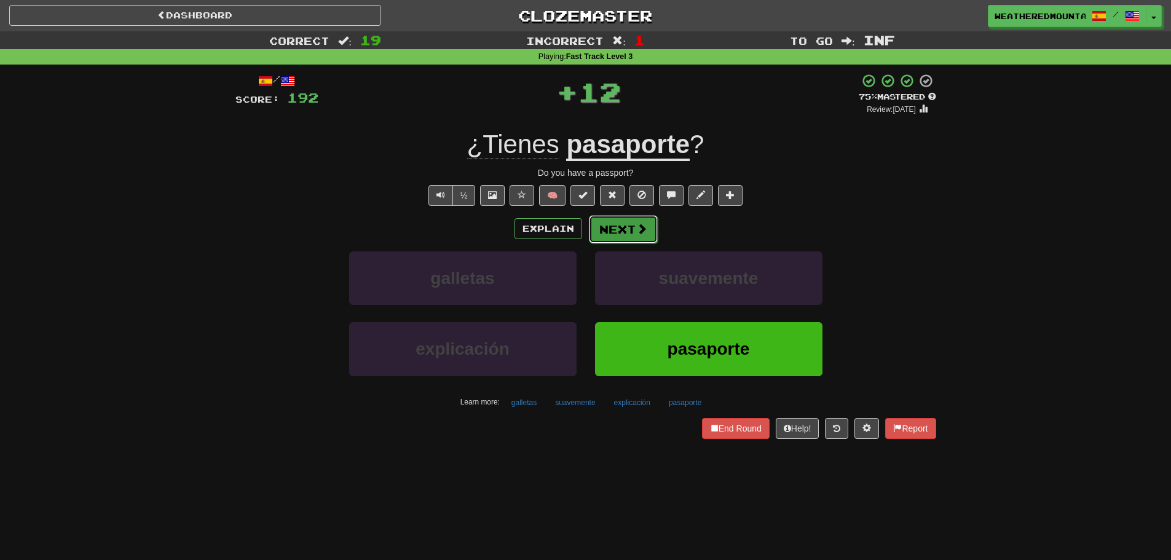
click at [612, 228] on button "Next" at bounding box center [623, 229] width 69 height 28
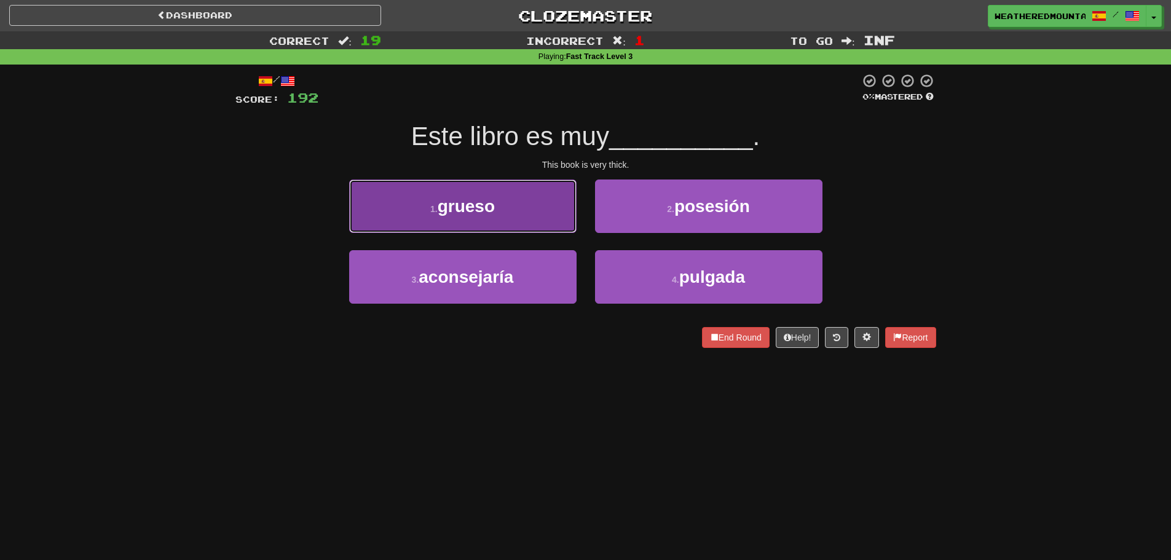
click at [533, 216] on button "1 . grueso" at bounding box center [462, 205] width 227 height 53
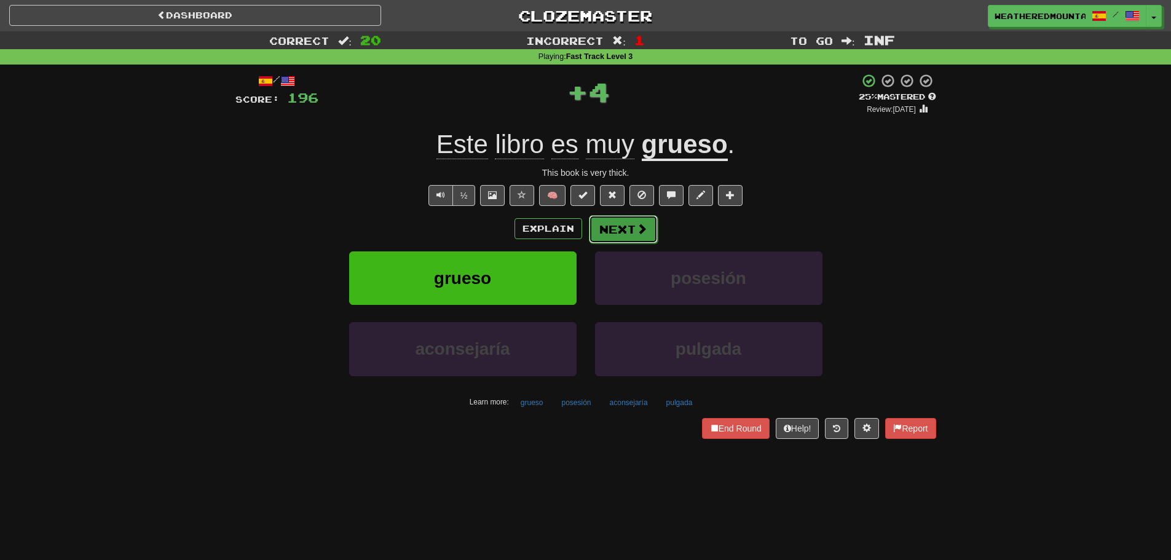
click at [607, 226] on button "Next" at bounding box center [623, 229] width 69 height 28
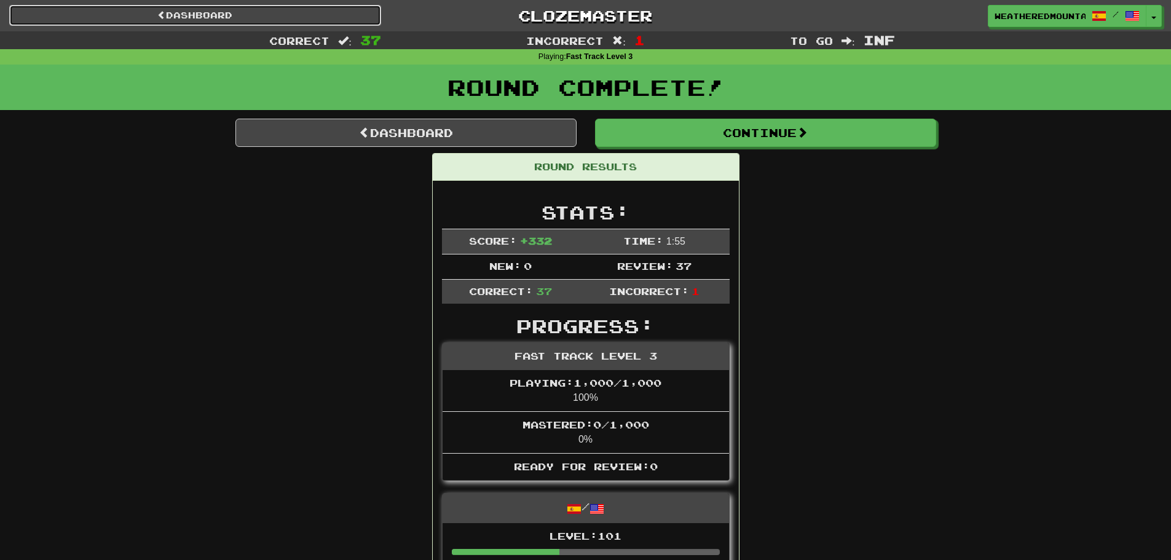
click at [158, 6] on link "Dashboard" at bounding box center [195, 15] width 372 height 21
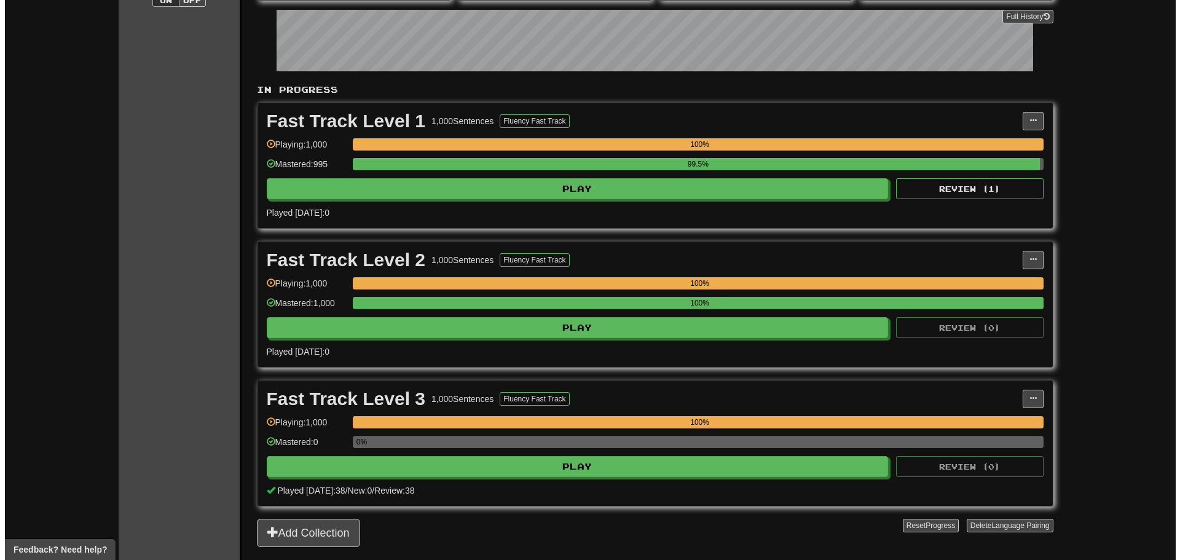
scroll to position [184, 0]
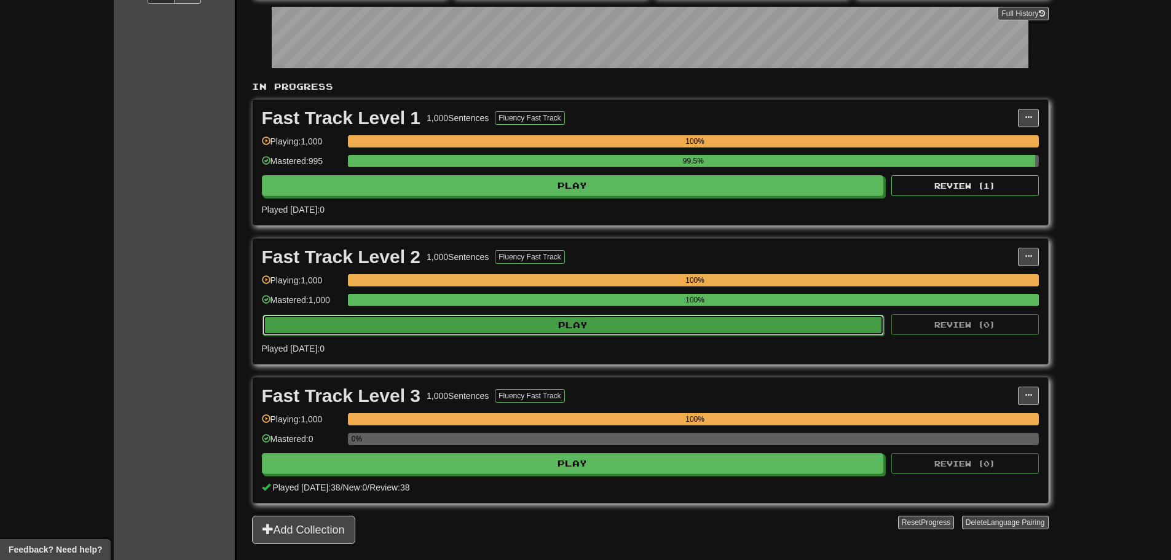
click at [624, 322] on button "Play" at bounding box center [573, 325] width 622 height 21
select select "********"
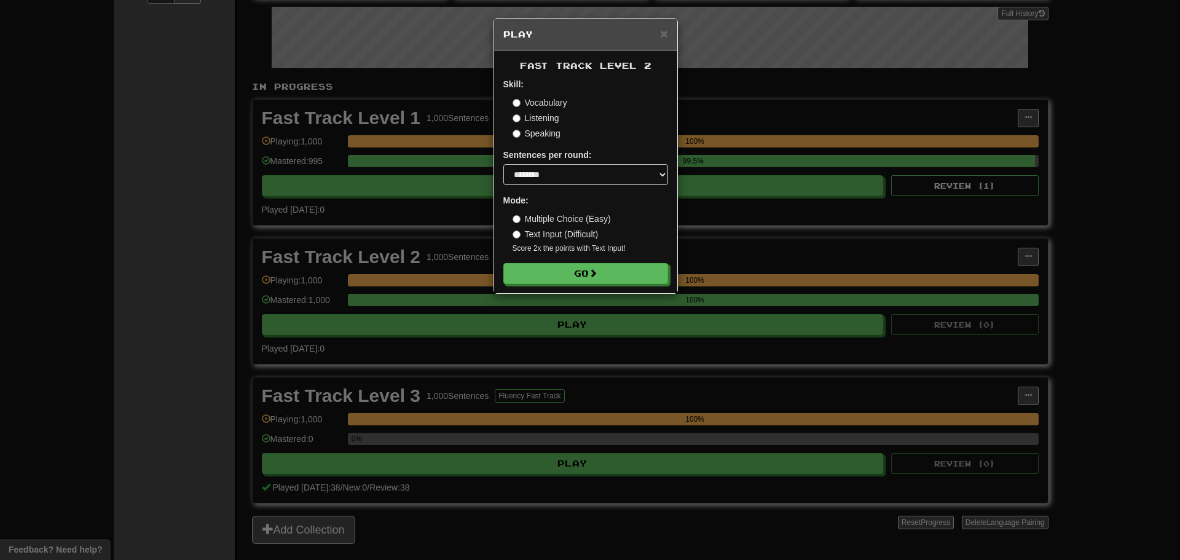
click at [652, 286] on div "Fast Track Level 2 Skill: Vocabulary Listening Speaking Sentences per round: * …" at bounding box center [585, 171] width 183 height 243
click at [648, 271] on button "Go" at bounding box center [586, 274] width 165 height 21
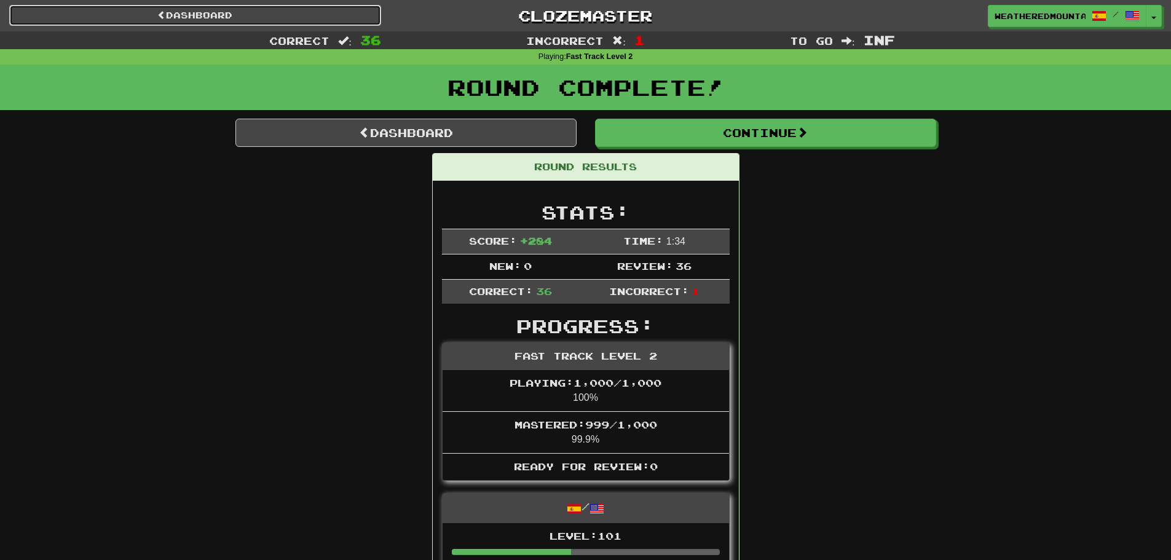
click at [103, 12] on link "Dashboard" at bounding box center [195, 15] width 372 height 21
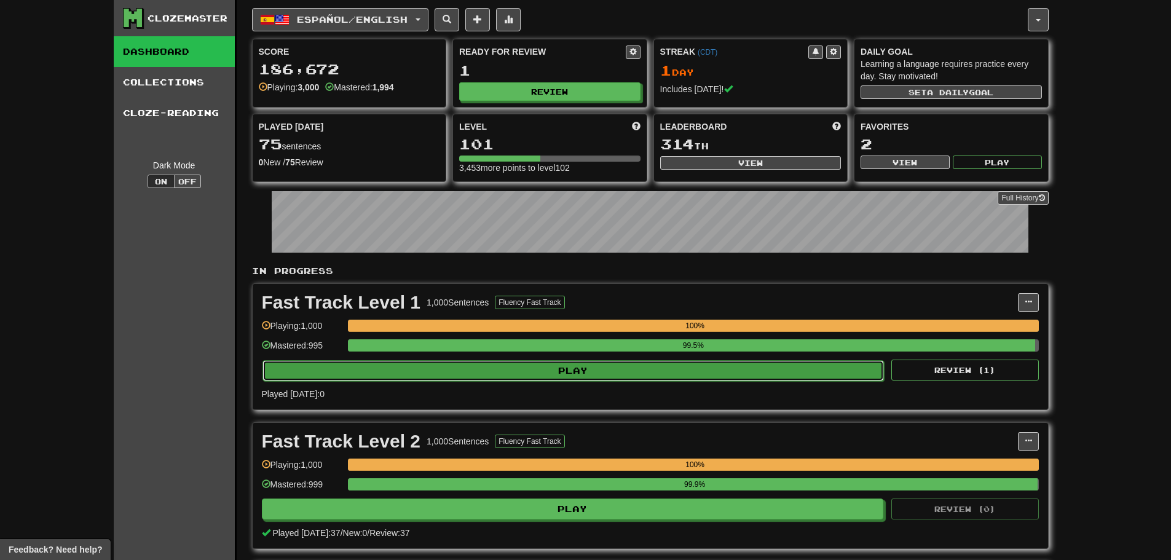
click at [537, 373] on button "Play" at bounding box center [573, 370] width 622 height 21
select select "********"
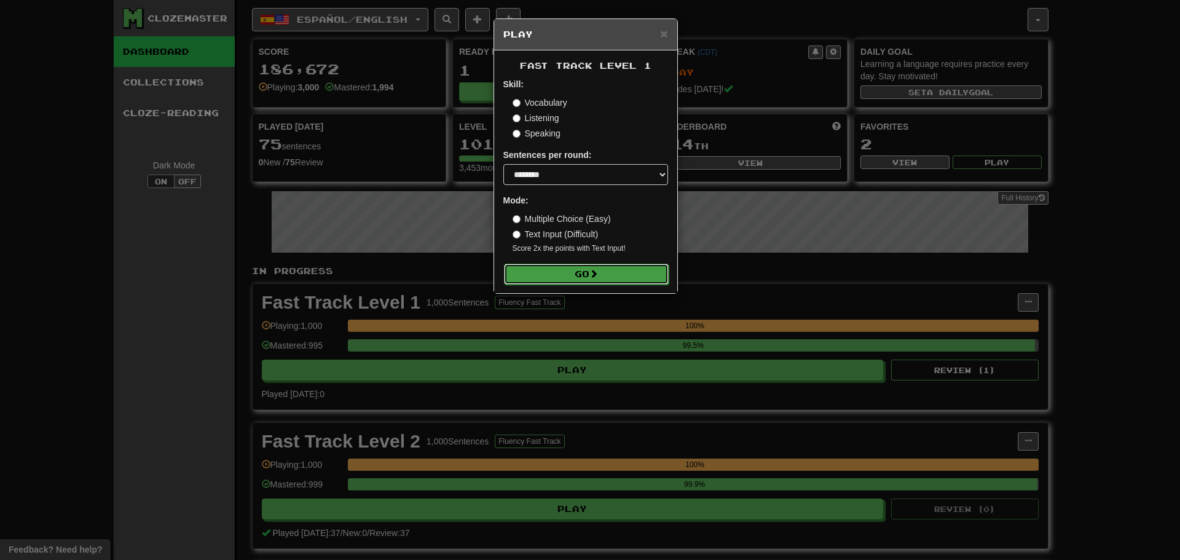
click at [594, 274] on span at bounding box center [593, 273] width 9 height 9
